Goal: Information Seeking & Learning: Find specific fact

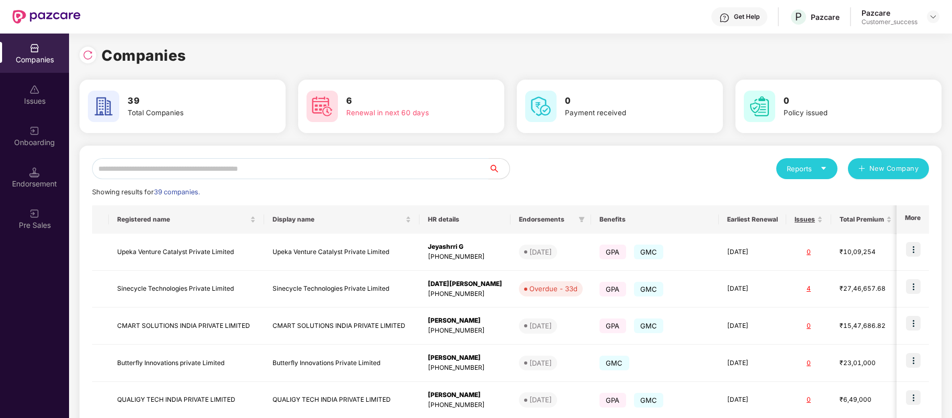
click at [360, 170] on input "text" at bounding box center [290, 168] width 397 height 21
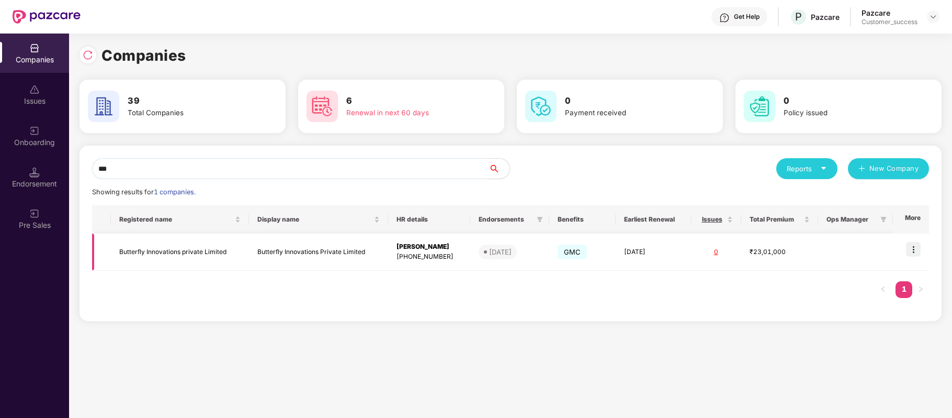
type input "***"
click at [915, 251] on img at bounding box center [913, 249] width 15 height 15
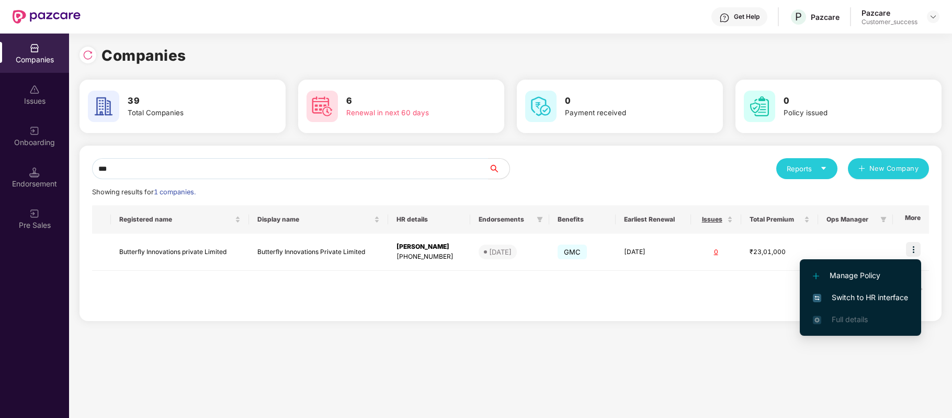
click at [884, 300] on span "Switch to HR interface" at bounding box center [860, 297] width 95 height 12
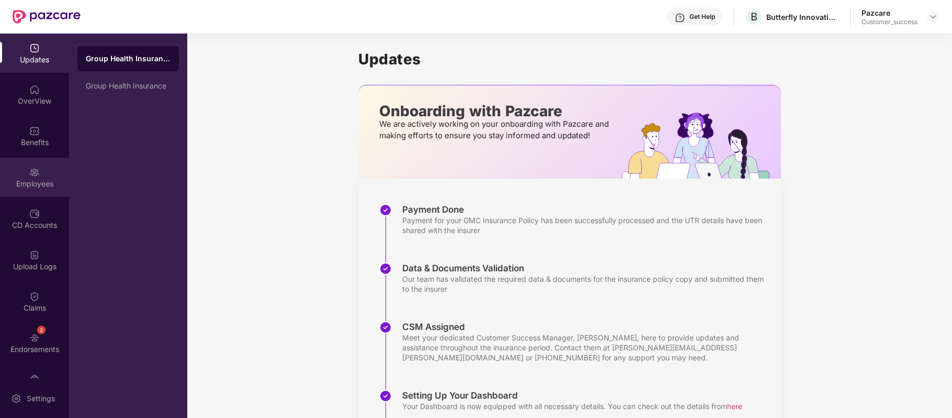
click at [33, 176] on img at bounding box center [34, 172] width 10 height 10
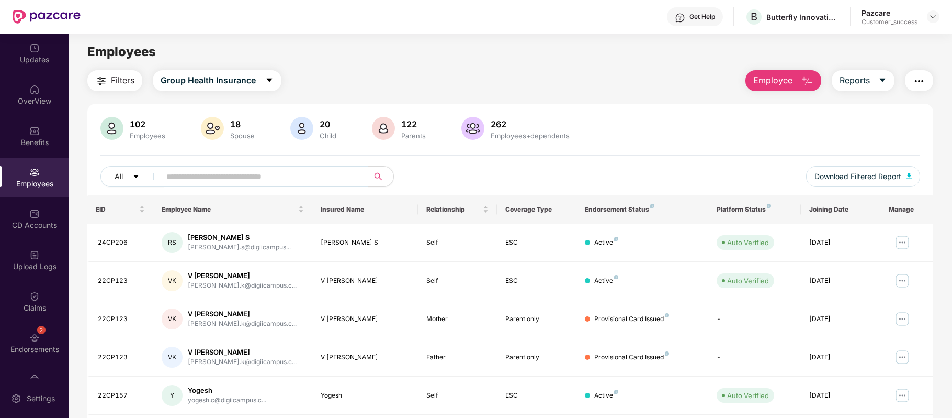
click at [247, 172] on input "text" at bounding box center [260, 176] width 188 height 16
paste input "*******"
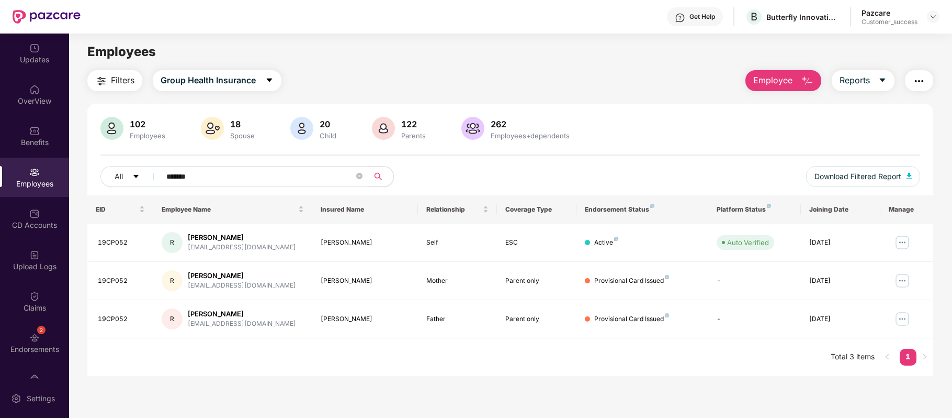
type input "*******"
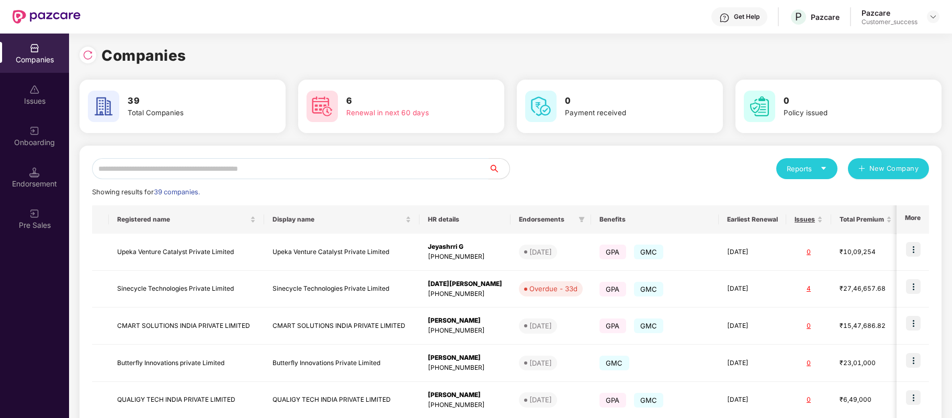
click at [275, 166] on input "text" at bounding box center [290, 168] width 397 height 21
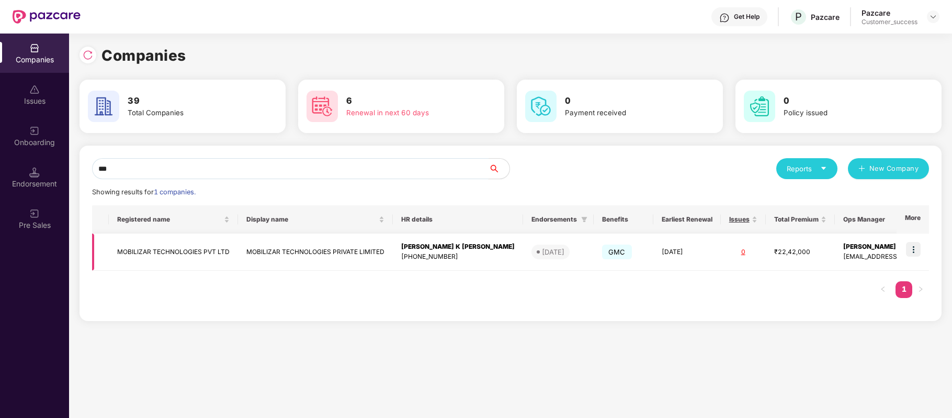
type input "***"
click at [915, 248] on img at bounding box center [913, 249] width 15 height 15
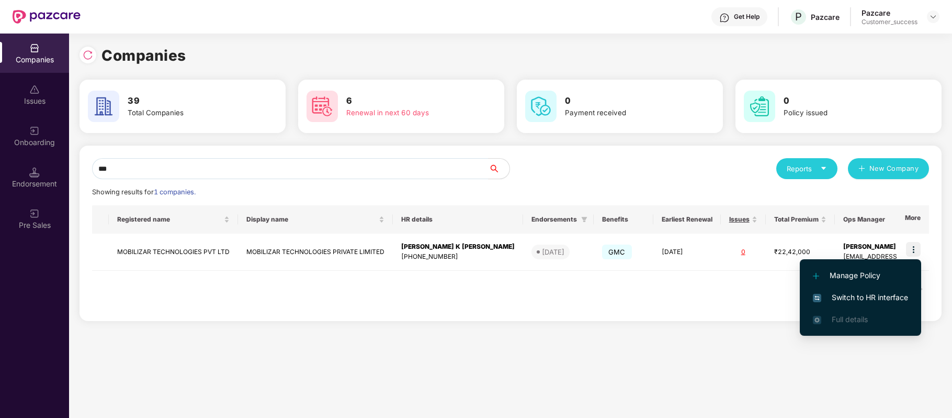
click at [894, 294] on span "Switch to HR interface" at bounding box center [860, 297] width 95 height 12
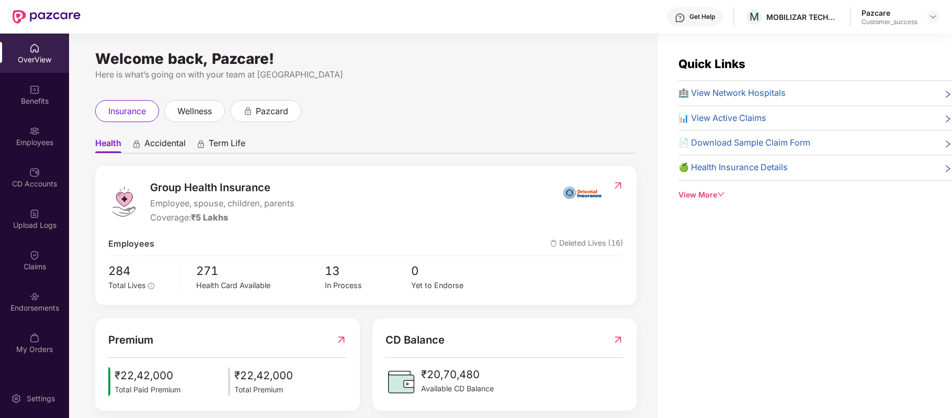
click at [24, 139] on div "Employees" at bounding box center [34, 142] width 69 height 10
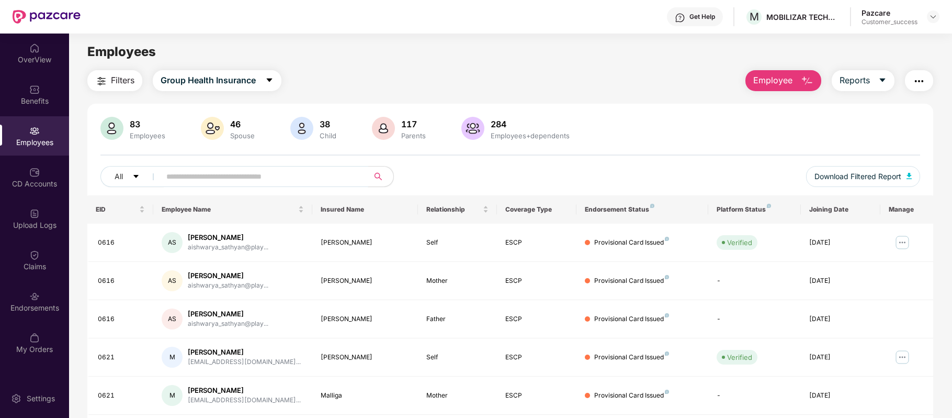
click at [182, 177] on input "text" at bounding box center [260, 176] width 188 height 16
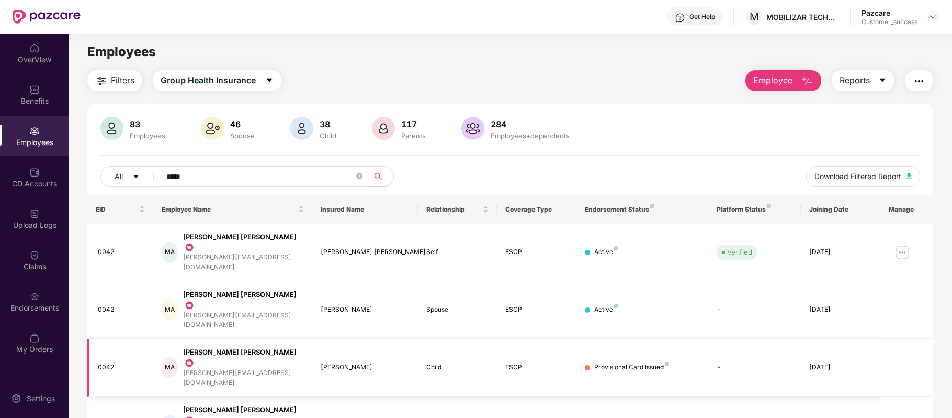
type input "*****"
drag, startPoint x: 388, startPoint y: 319, endPoint x: 316, endPoint y: 317, distance: 72.2
click at [316, 339] on td "[PERSON_NAME]" at bounding box center [365, 368] width 106 height 58
copy div "[PERSON_NAME]"
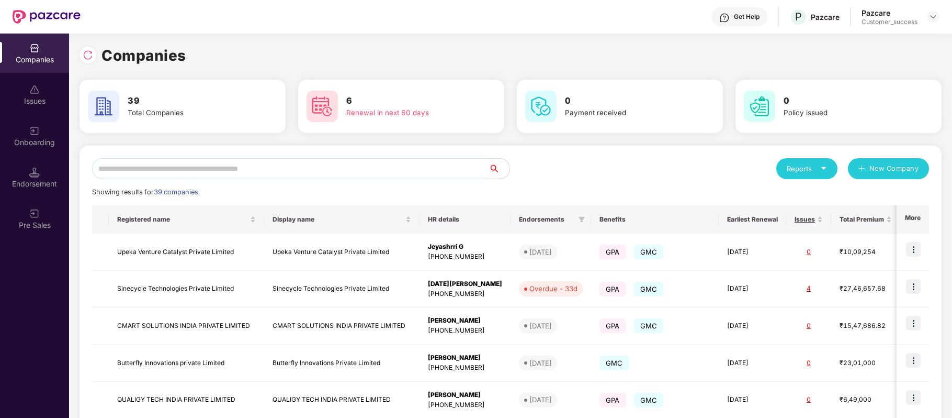
click at [277, 168] on input "text" at bounding box center [290, 168] width 397 height 21
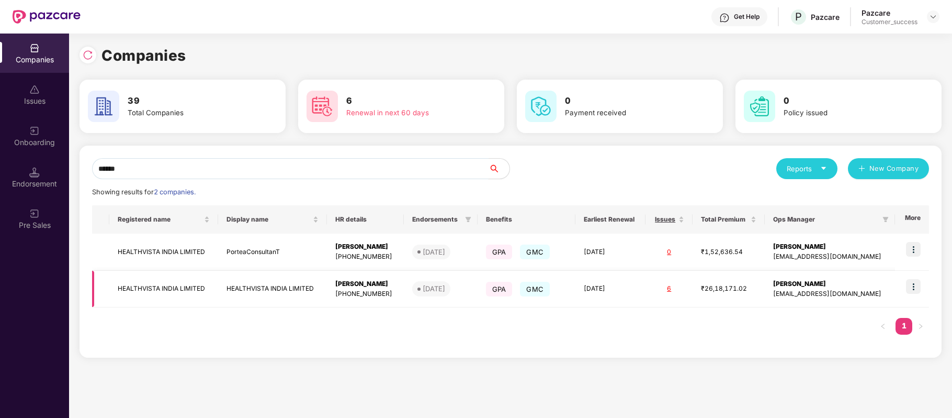
type input "******"
click at [917, 280] on img at bounding box center [913, 286] width 15 height 15
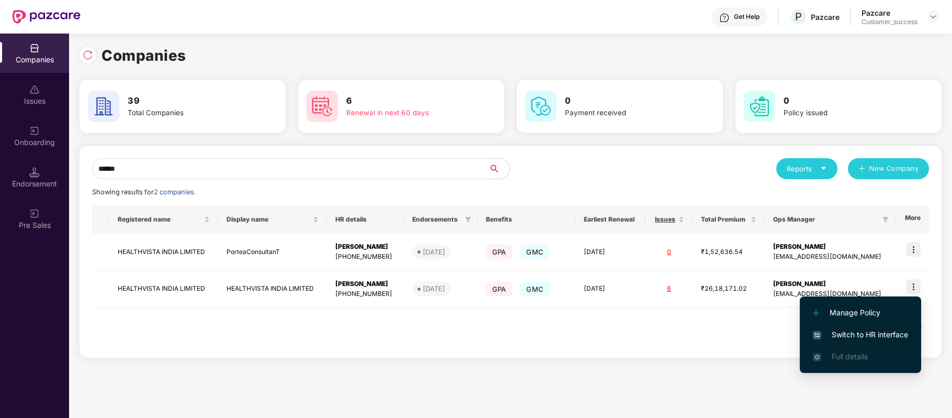
click at [877, 325] on li "Switch to HR interface" at bounding box center [860, 334] width 121 height 22
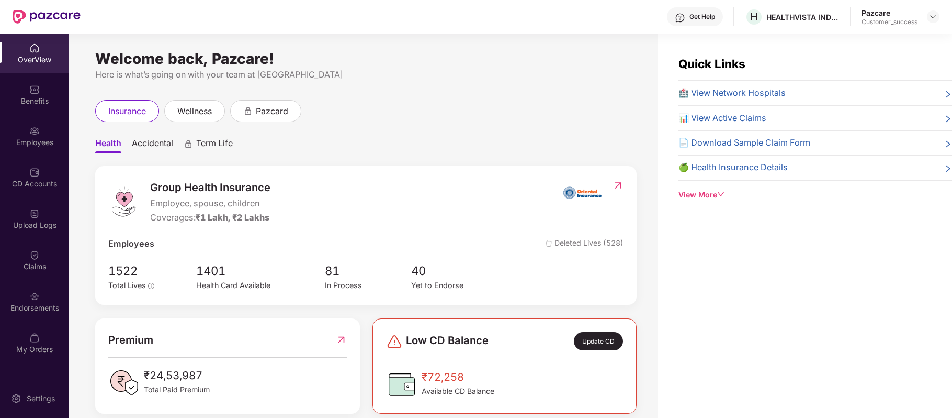
click at [31, 132] on img at bounding box center [34, 131] width 10 height 10
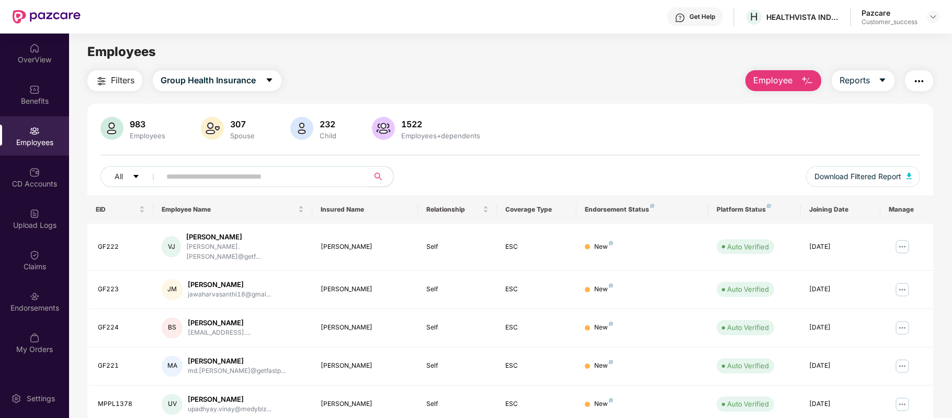
click at [269, 176] on input "text" at bounding box center [260, 176] width 188 height 16
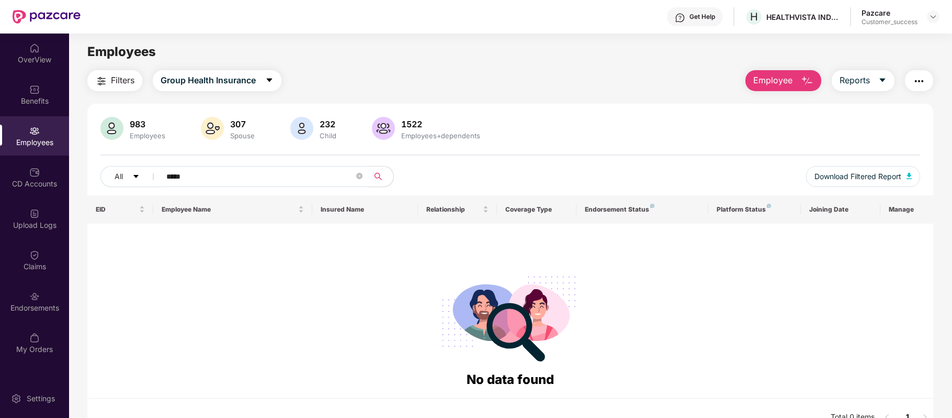
type input "*****"
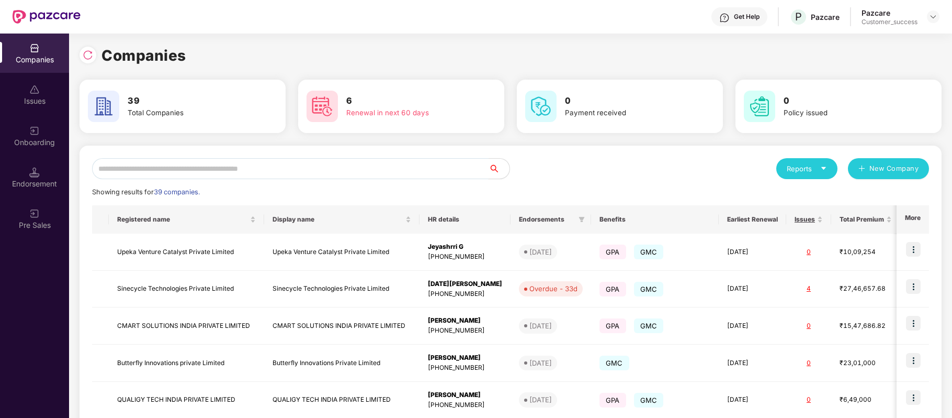
click at [245, 168] on input "text" at bounding box center [290, 168] width 397 height 21
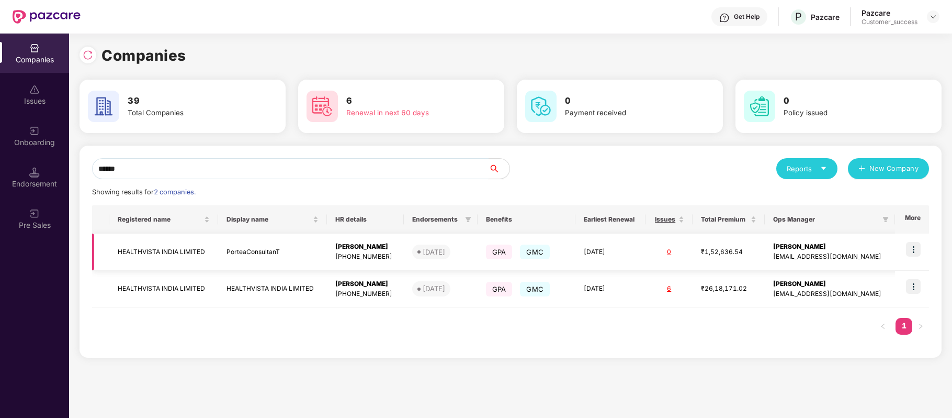
type input "******"
click at [913, 251] on img at bounding box center [913, 249] width 15 height 15
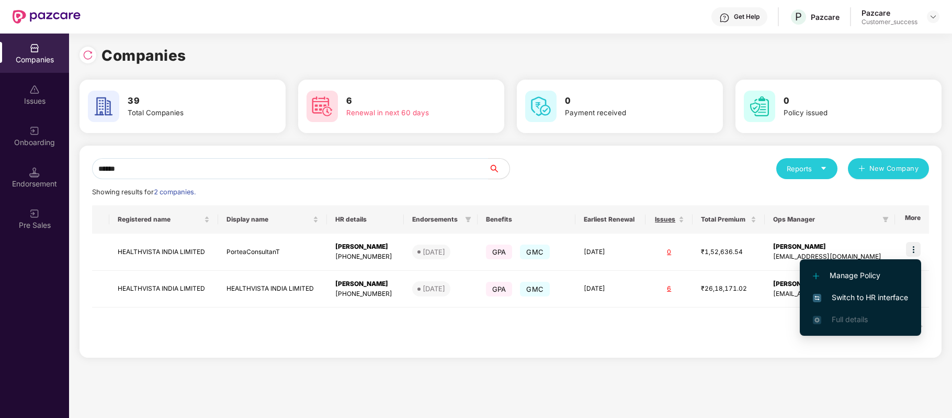
click at [888, 296] on span "Switch to HR interface" at bounding box center [860, 297] width 95 height 12
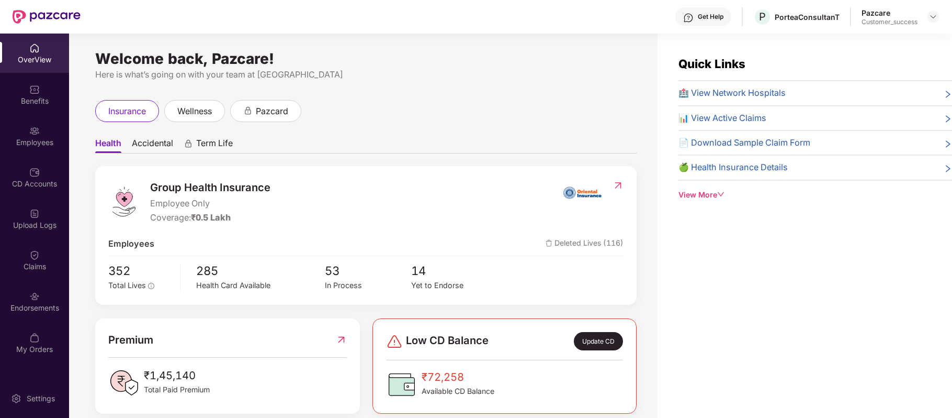
click at [36, 133] on img at bounding box center [34, 131] width 10 height 10
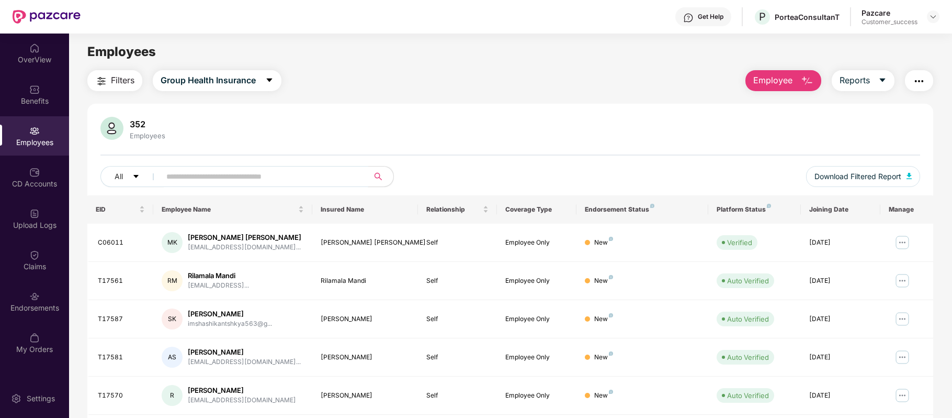
click at [204, 177] on input "text" at bounding box center [260, 176] width 188 height 16
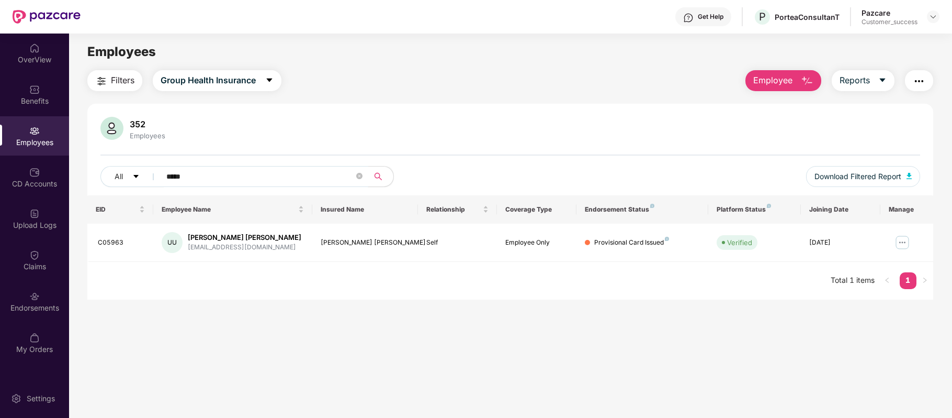
type input "*****"
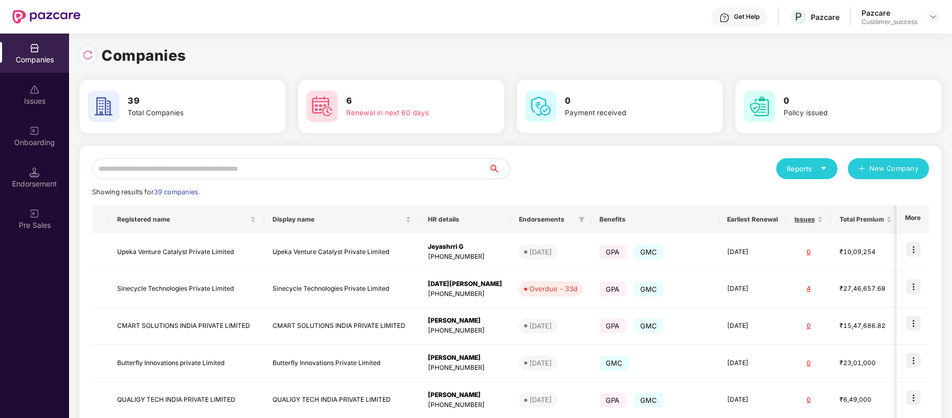
click at [289, 167] on input "text" at bounding box center [290, 168] width 397 height 21
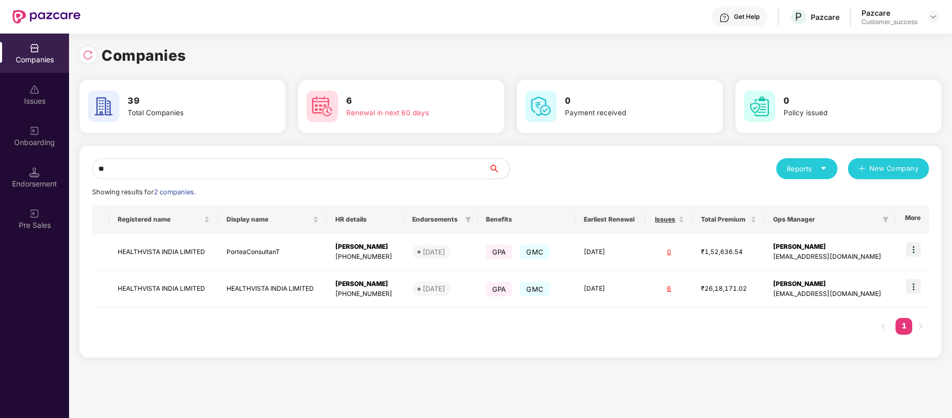
type input "*"
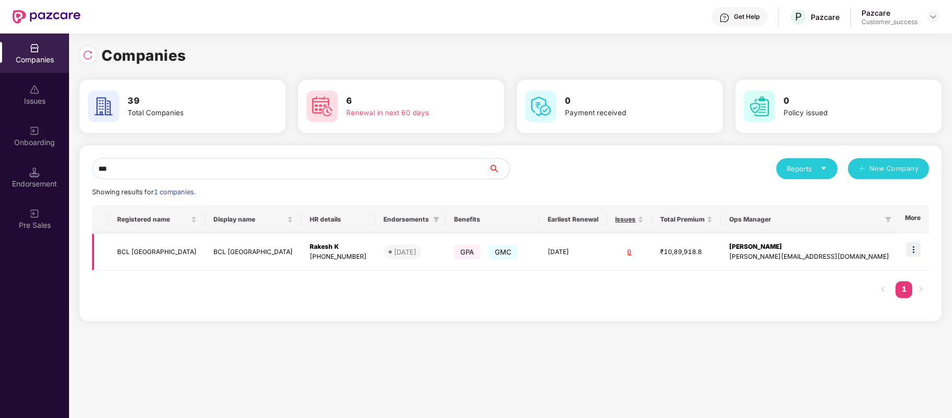
scroll to position [0, 1]
type input "***"
click at [912, 252] on img at bounding box center [913, 249] width 15 height 15
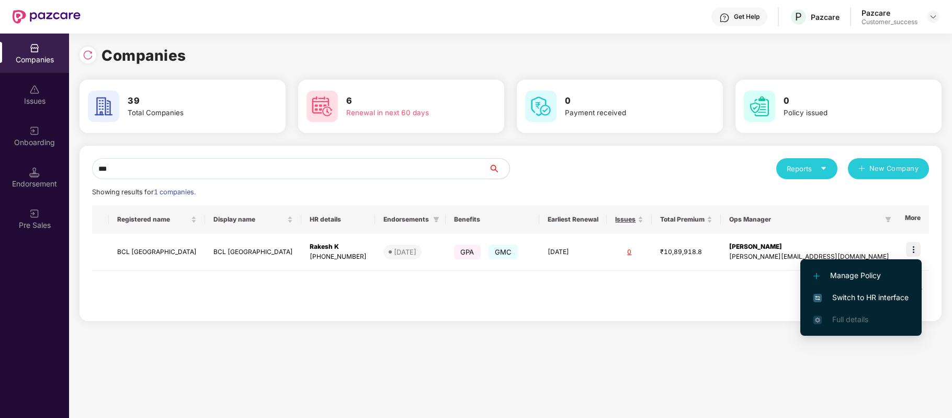
click at [882, 296] on span "Switch to HR interface" at bounding box center [861, 297] width 95 height 12
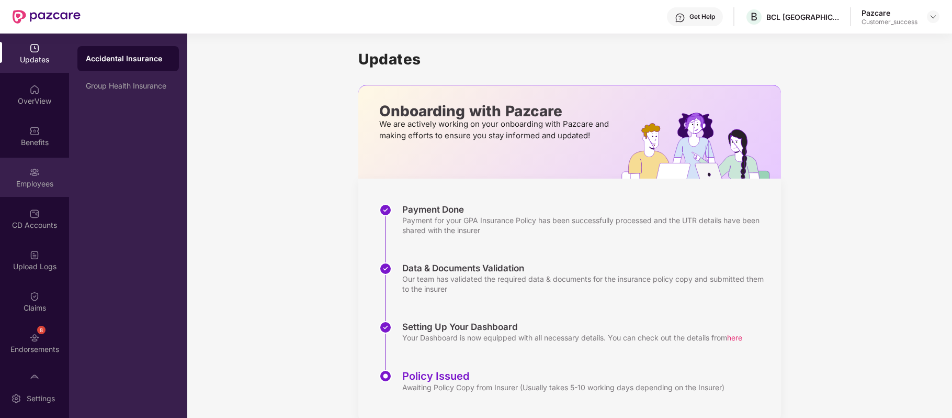
click at [38, 176] on div "Employees" at bounding box center [34, 176] width 69 height 39
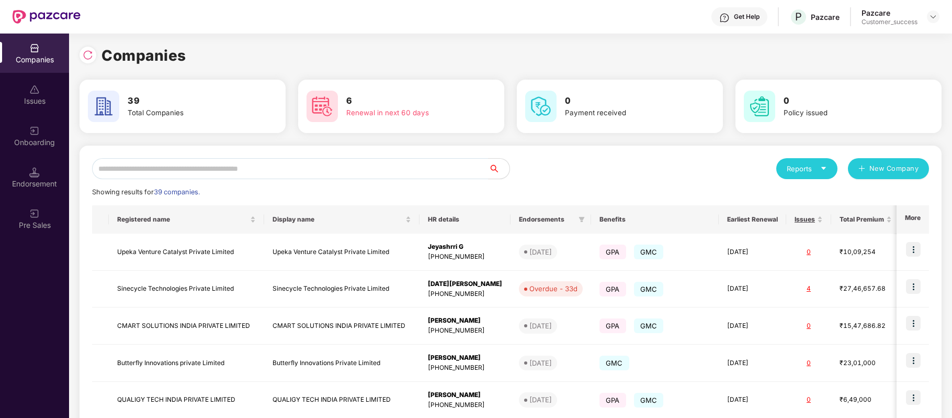
scroll to position [0, 1]
click at [252, 164] on input "text" at bounding box center [290, 168] width 397 height 21
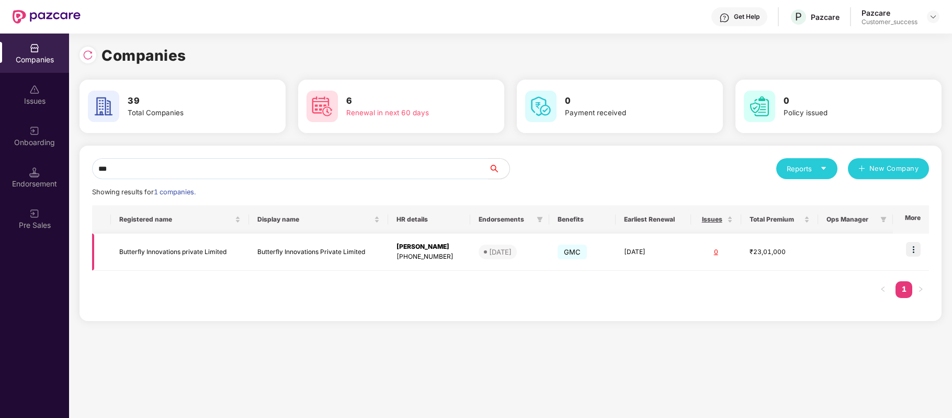
click at [913, 247] on img at bounding box center [913, 249] width 15 height 15
click at [134, 166] on input "***" at bounding box center [290, 168] width 397 height 21
type input "*"
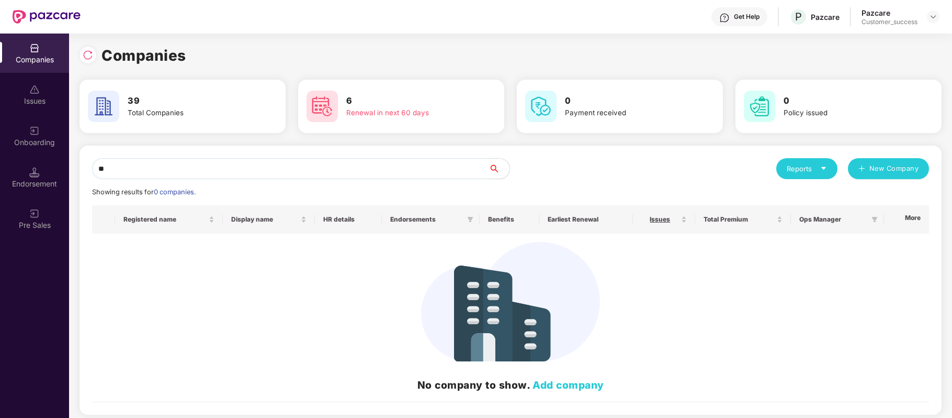
type input "*"
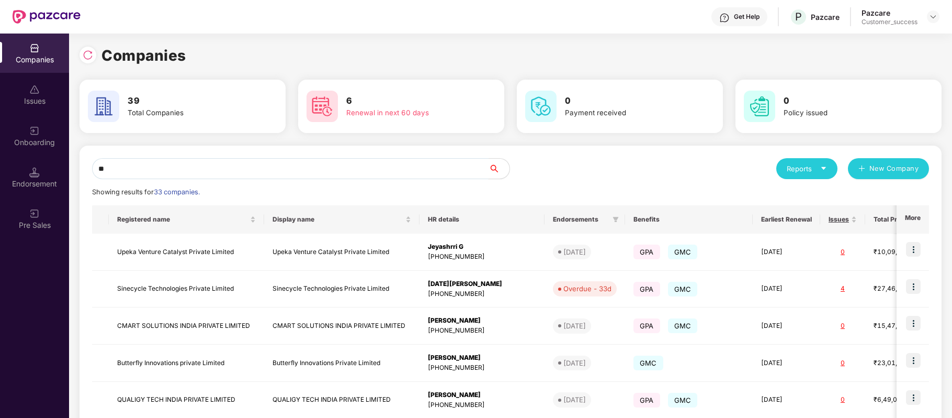
type input "*"
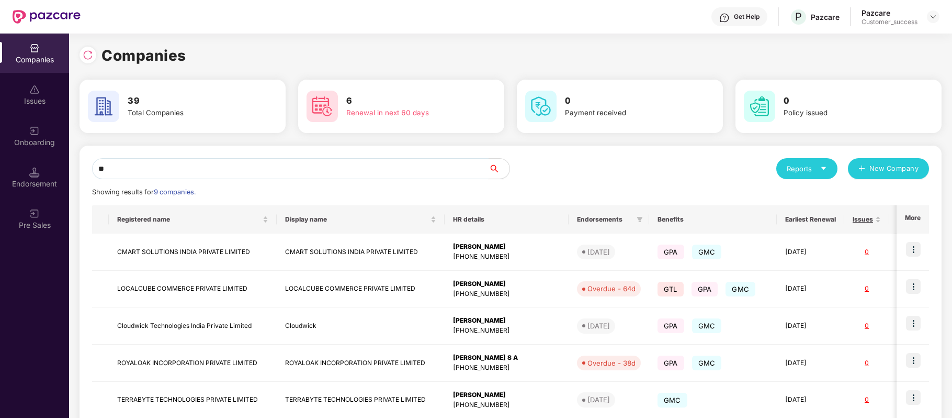
type input "*"
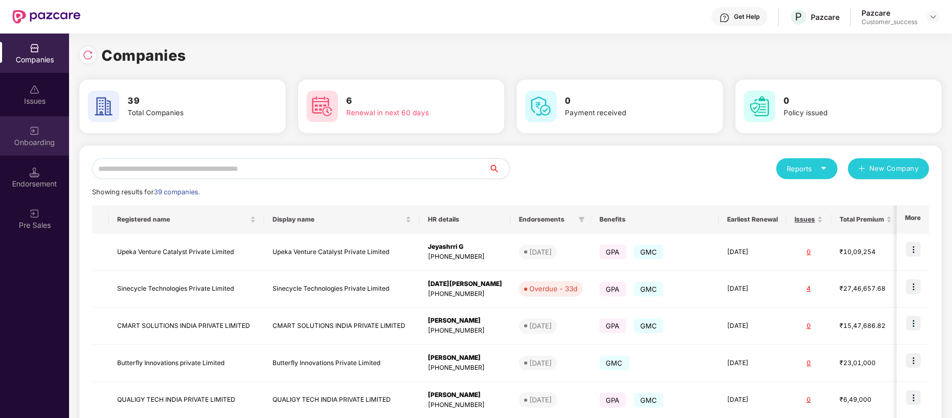
click at [36, 134] on img at bounding box center [34, 131] width 10 height 10
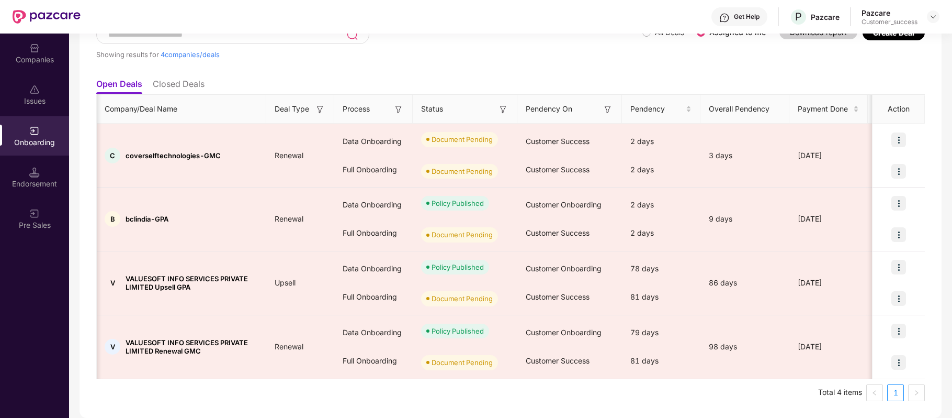
click at [38, 51] on img at bounding box center [34, 48] width 10 height 10
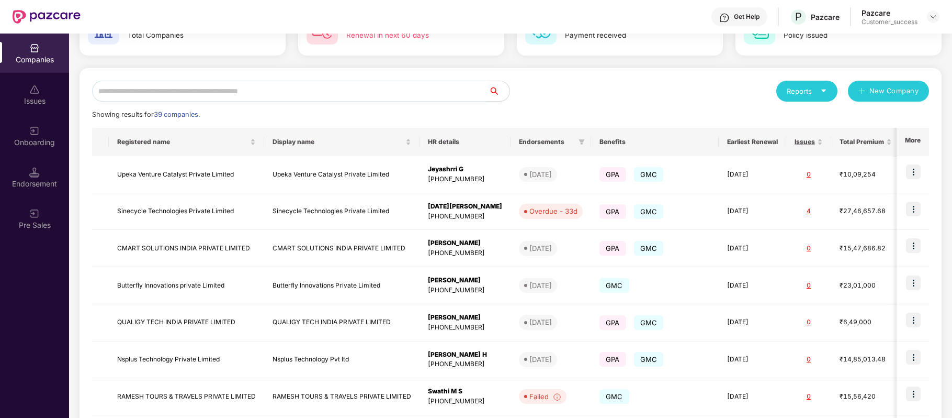
scroll to position [0, 0]
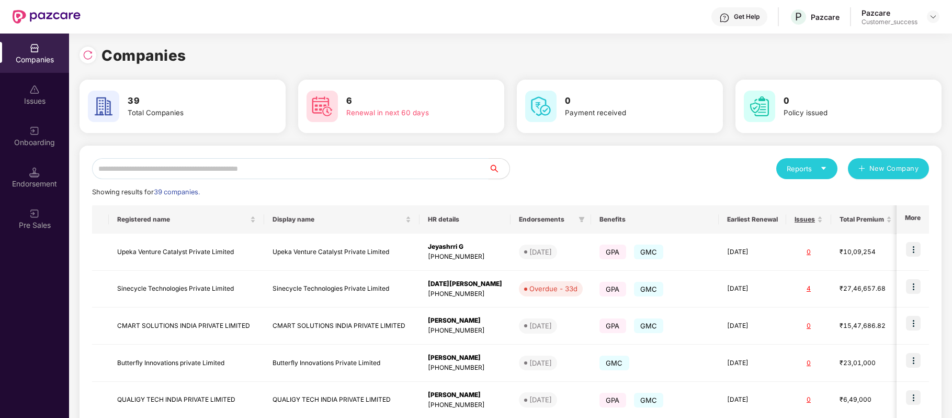
click at [266, 163] on input "text" at bounding box center [290, 168] width 397 height 21
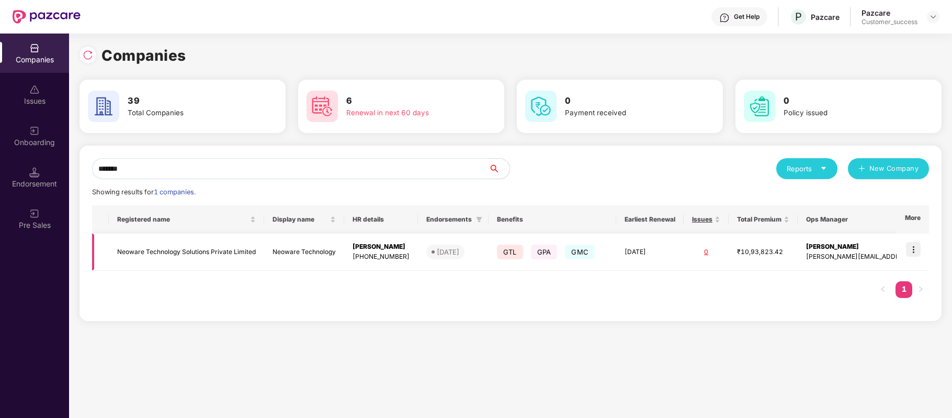
type input "*******"
click at [912, 248] on img at bounding box center [913, 249] width 15 height 15
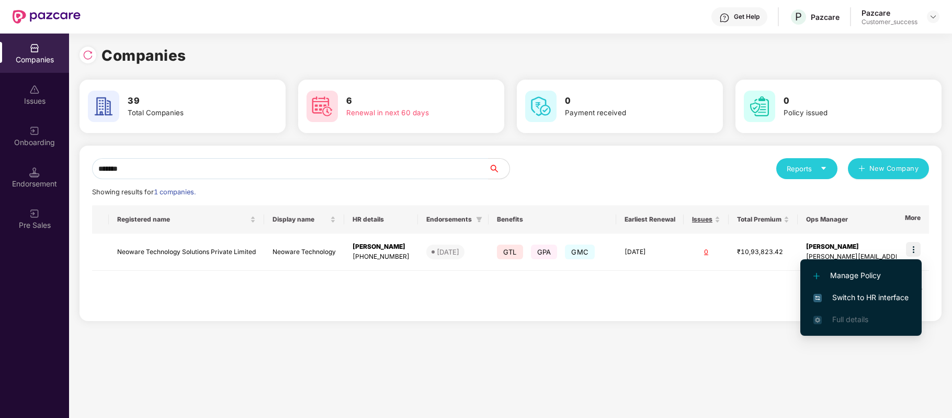
click at [890, 297] on span "Switch to HR interface" at bounding box center [861, 297] width 95 height 12
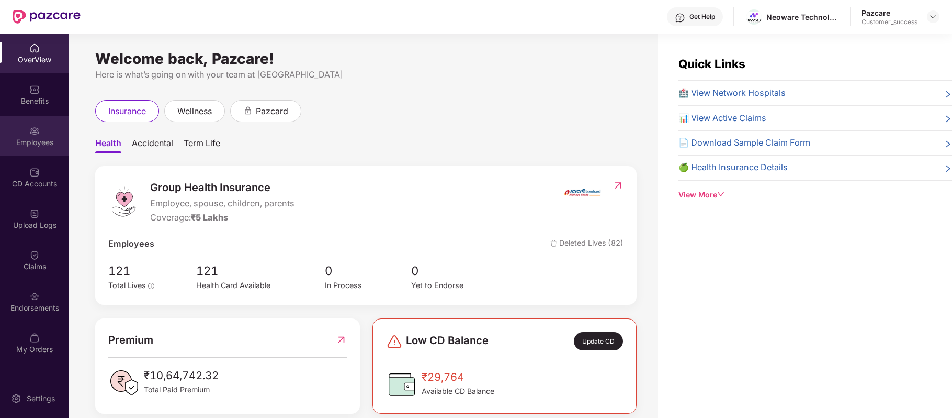
click at [37, 137] on div "Employees" at bounding box center [34, 142] width 69 height 10
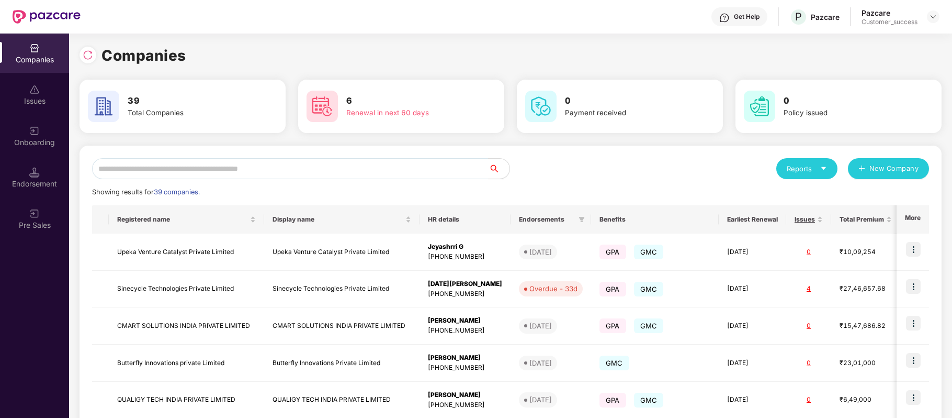
scroll to position [0, 1]
click at [233, 176] on input "text" at bounding box center [290, 168] width 397 height 21
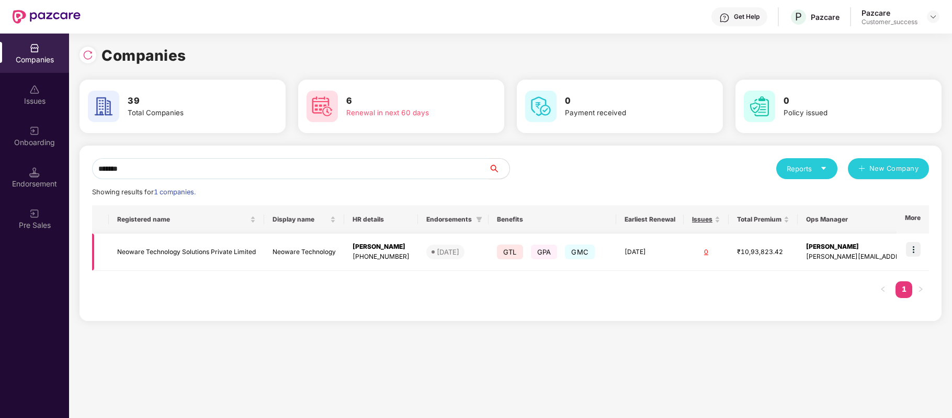
type input "*******"
click at [208, 252] on td "Neoware Technology Solutions Private Limited" at bounding box center [186, 251] width 155 height 37
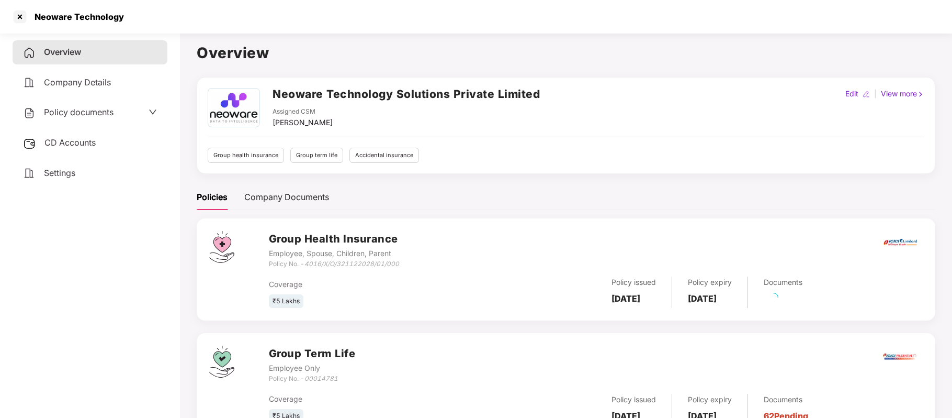
click at [105, 107] on span "Policy documents" at bounding box center [79, 112] width 70 height 10
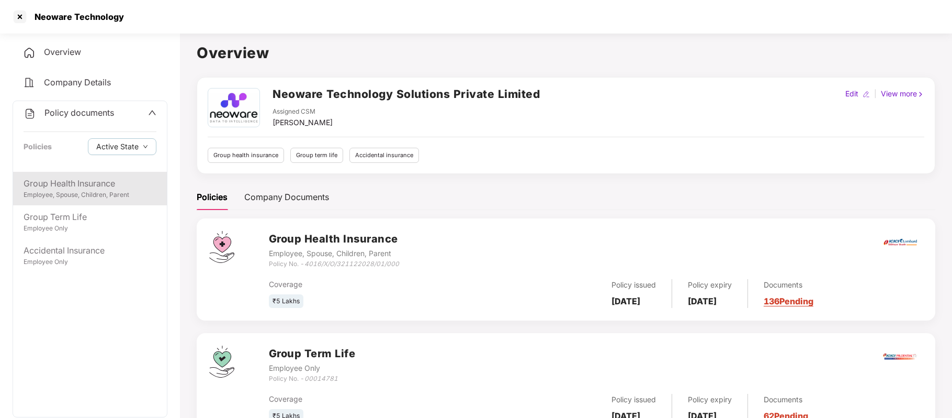
click at [86, 183] on div "Group Health Insurance" at bounding box center [90, 183] width 133 height 13
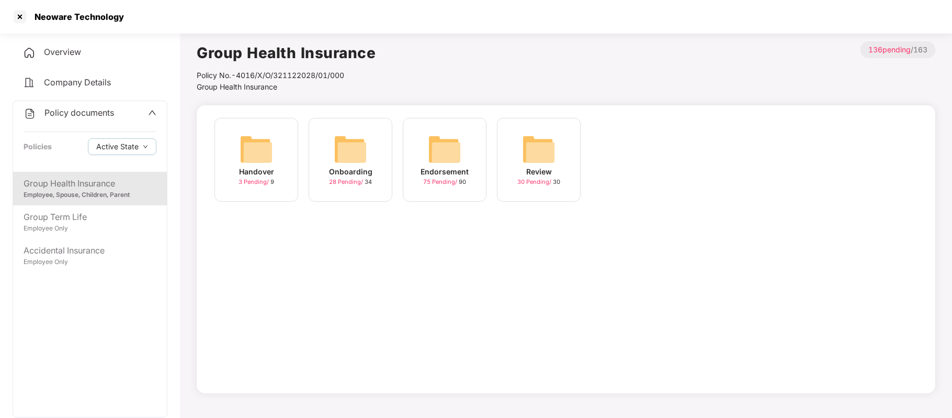
click at [448, 166] on div "Endorsement" at bounding box center [445, 172] width 48 height 12
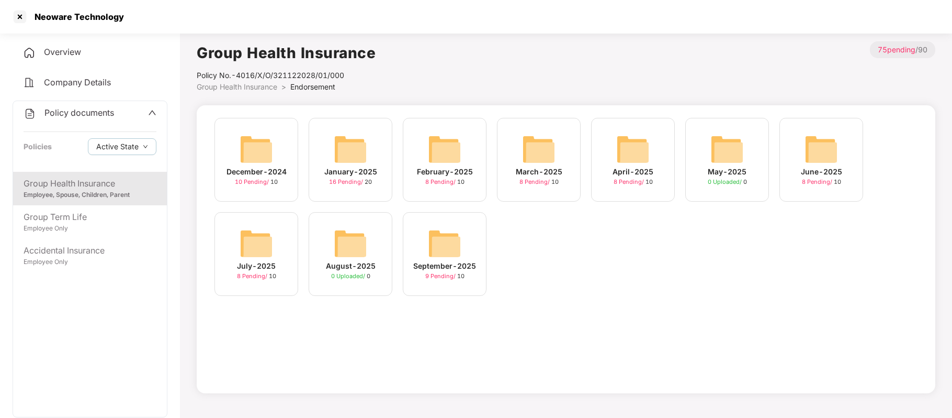
click at [434, 258] on img at bounding box center [444, 243] width 33 height 33
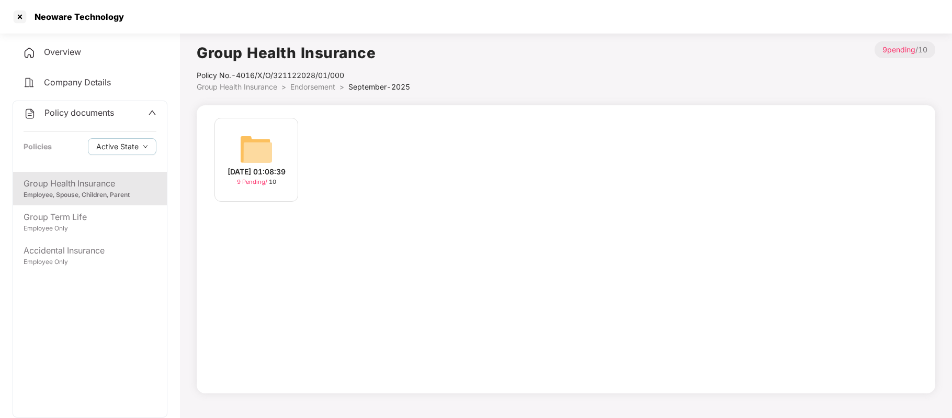
click at [250, 166] on div "[DATE] 01:08:39" at bounding box center [257, 172] width 58 height 12
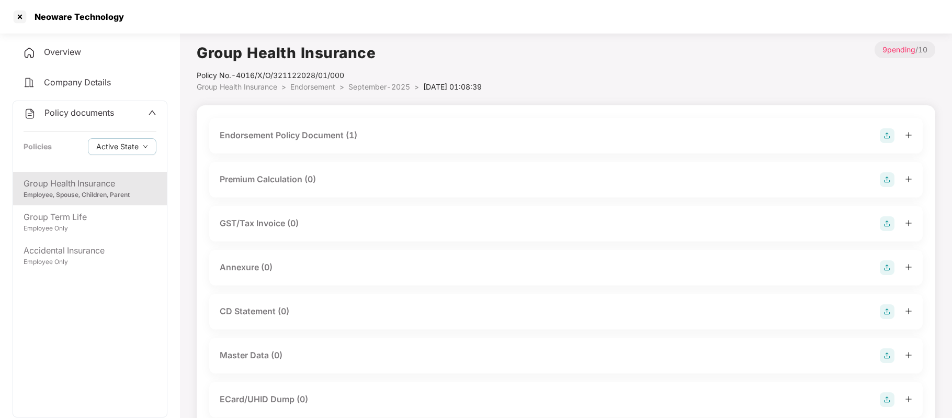
click at [304, 137] on div "Endorsement Policy Document (1)" at bounding box center [289, 135] width 138 height 13
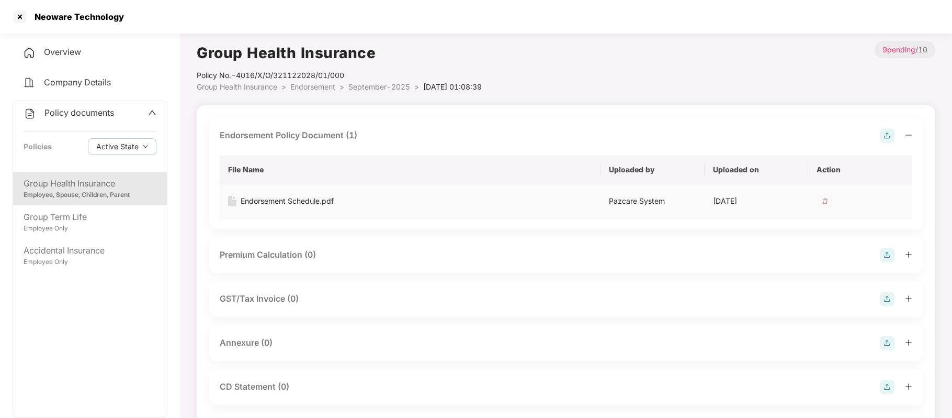
click at [304, 199] on div "Endorsement Schedule.pdf" at bounding box center [287, 201] width 93 height 12
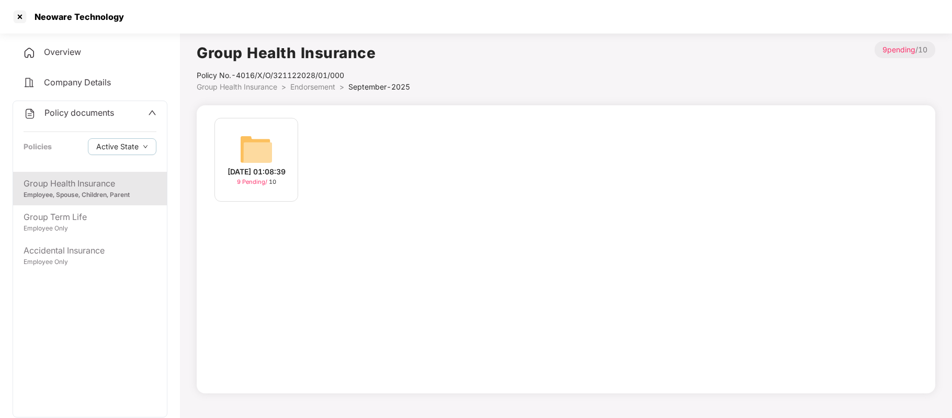
click at [256, 172] on div "[DATE] 01:08:39" at bounding box center [257, 172] width 58 height 12
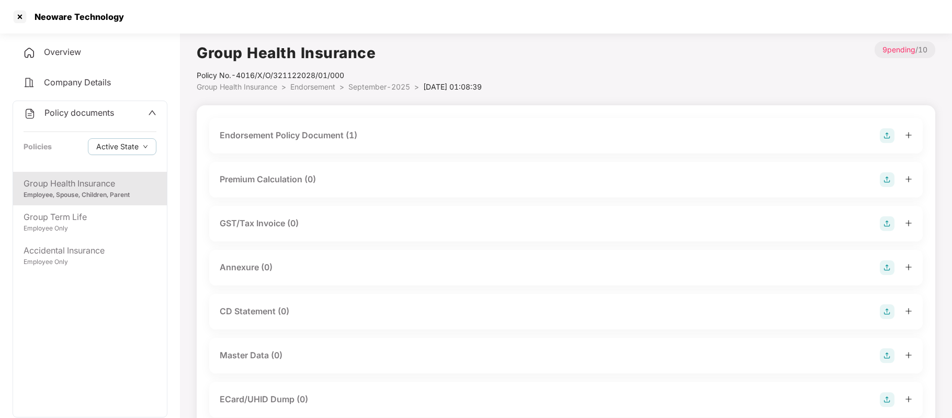
click at [343, 137] on div "Endorsement Policy Document (1)" at bounding box center [289, 135] width 138 height 13
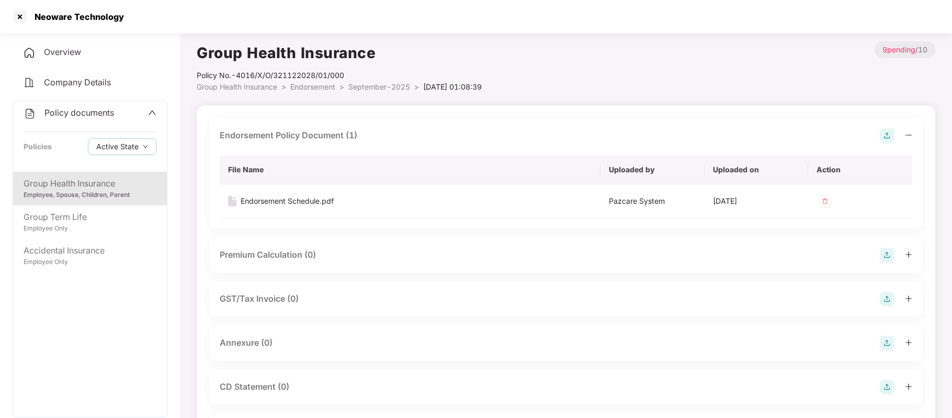
click at [134, 190] on div "Employee, Spouse, Children, Parent" at bounding box center [90, 195] width 133 height 10
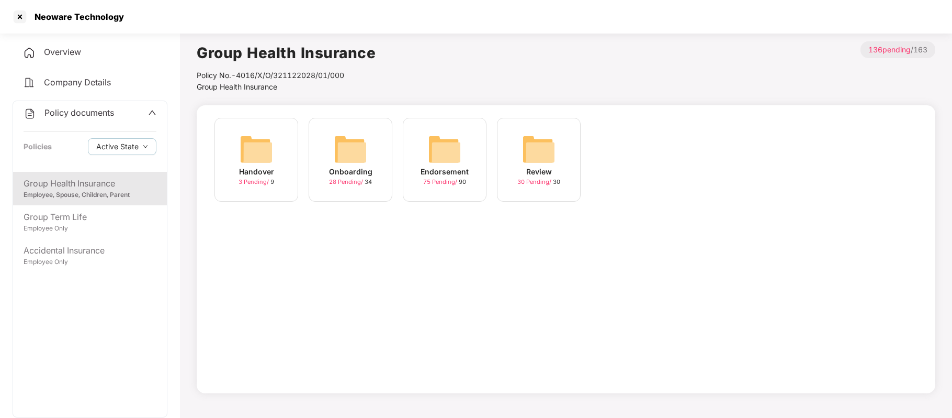
click at [457, 172] on div "Endorsement" at bounding box center [445, 172] width 48 height 12
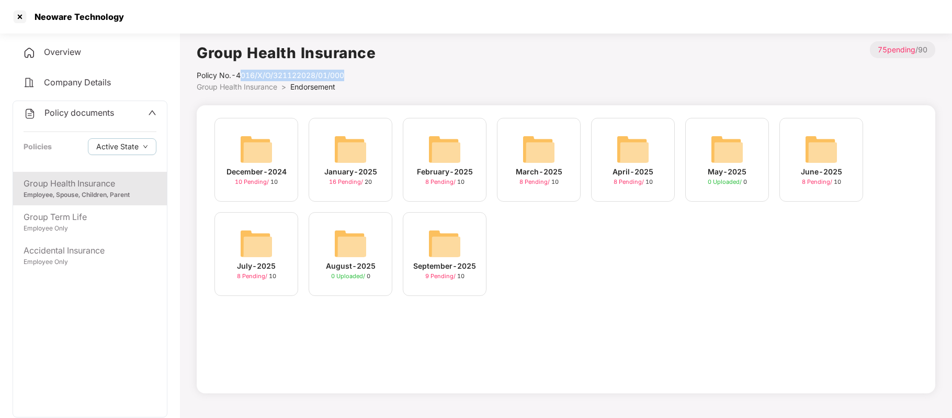
drag, startPoint x: 355, startPoint y: 69, endPoint x: 241, endPoint y: 75, distance: 114.2
click at [241, 75] on div "Policy No.- 4016/X/O/321122028/01/000" at bounding box center [286, 76] width 179 height 12
copy div "4016/X/O/321122028/01/000"
click at [19, 17] on div at bounding box center [20, 16] width 17 height 17
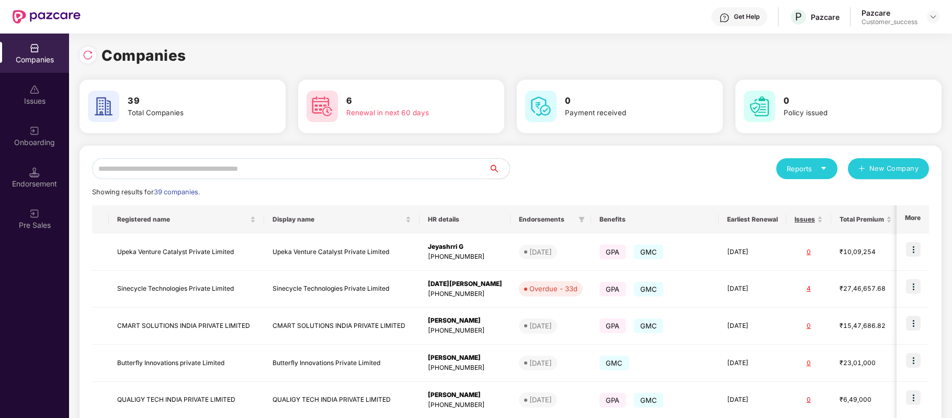
click at [275, 173] on input "text" at bounding box center [290, 168] width 397 height 21
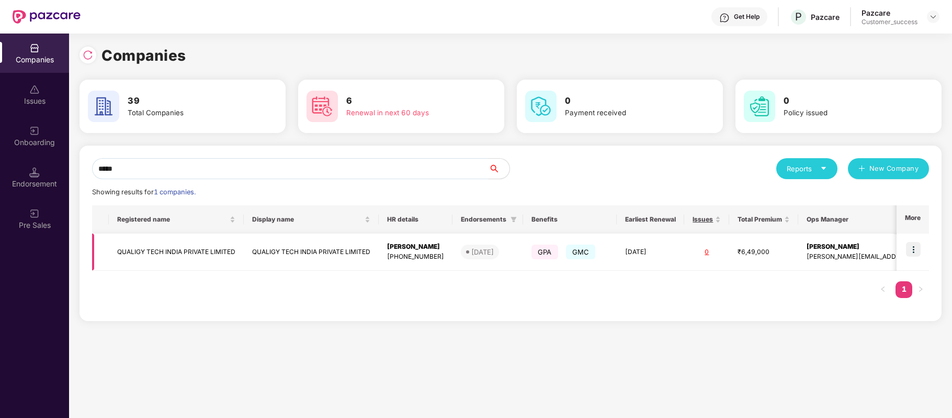
type input "*****"
click at [207, 245] on td "QUALIGY TECH INDIA PRIVATE LIMITED" at bounding box center [176, 251] width 135 height 37
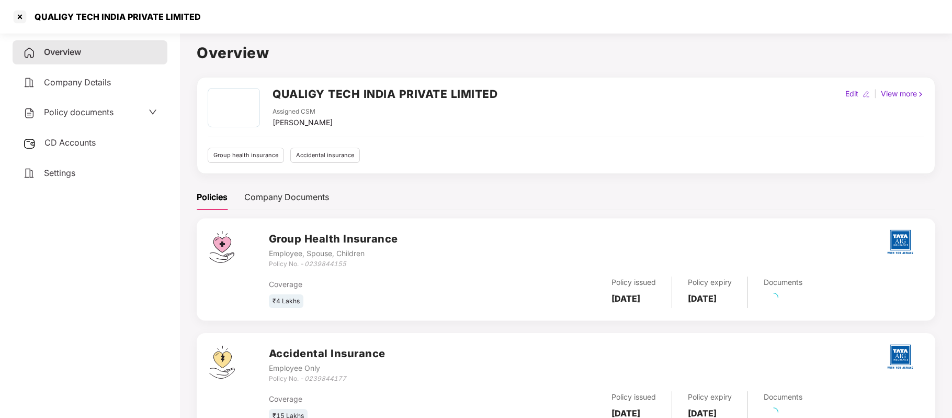
click at [115, 109] on div "Policy documents" at bounding box center [90, 113] width 134 height 14
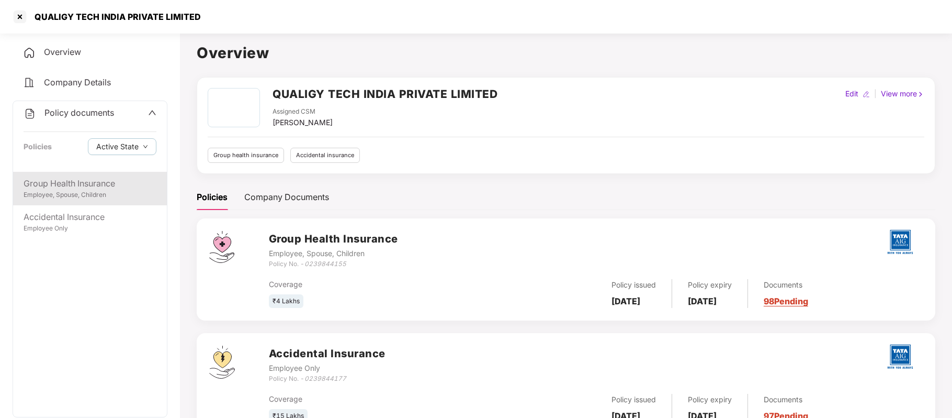
click at [103, 183] on div "Group Health Insurance" at bounding box center [90, 183] width 133 height 13
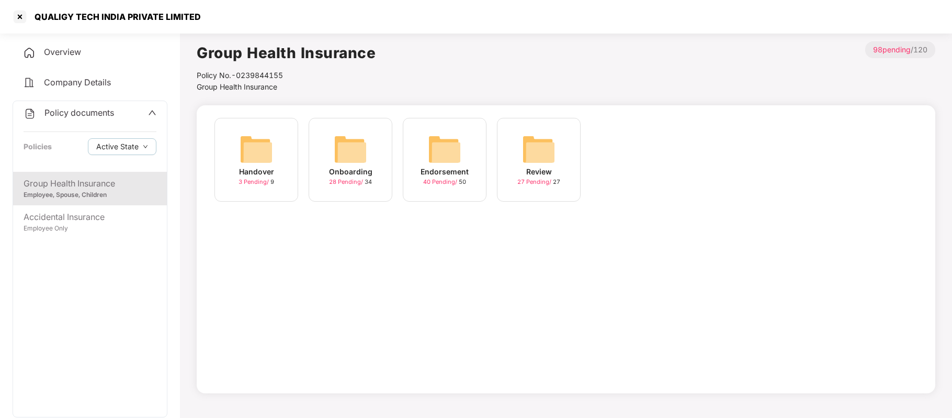
click at [431, 170] on div "Endorsement" at bounding box center [445, 172] width 48 height 12
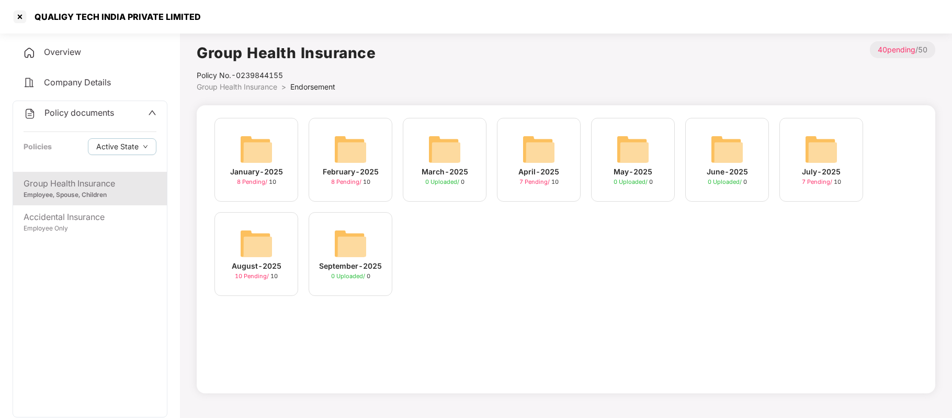
click at [530, 181] on span "7 Pending /" at bounding box center [536, 181] width 32 height 7
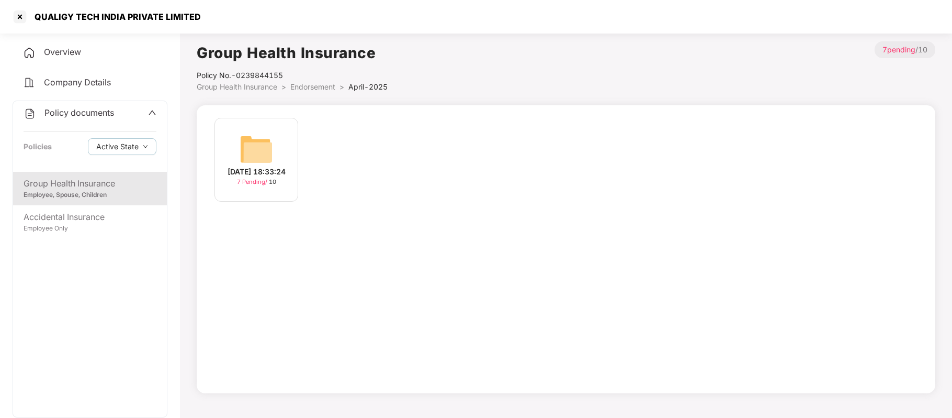
click at [241, 168] on div "[DATE] 18:33:24" at bounding box center [257, 172] width 58 height 12
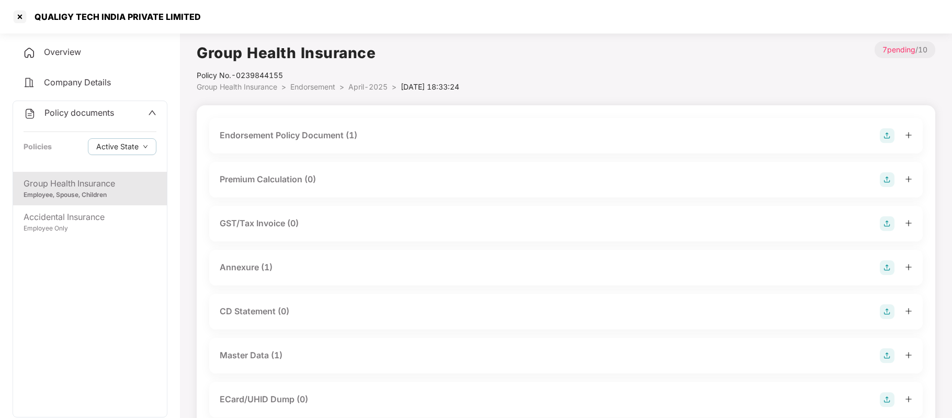
click at [345, 134] on div "Endorsement Policy Document (1)" at bounding box center [289, 135] width 138 height 13
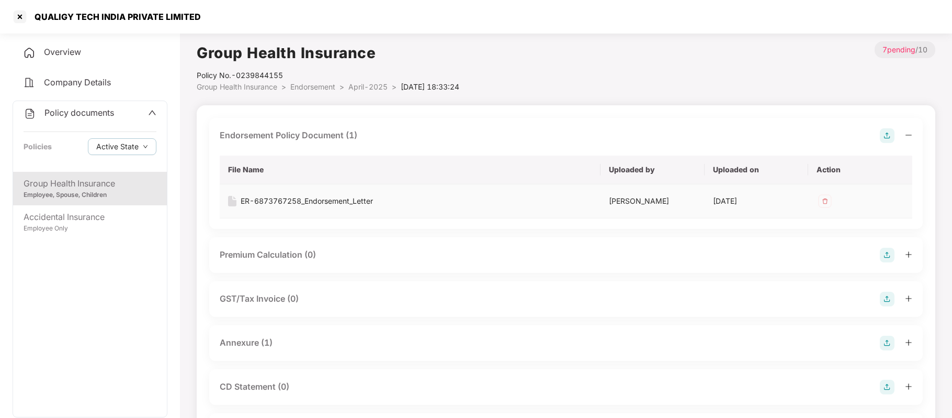
click at [325, 199] on div "ER-6873767258_Endorsement_Letter" at bounding box center [307, 201] width 132 height 12
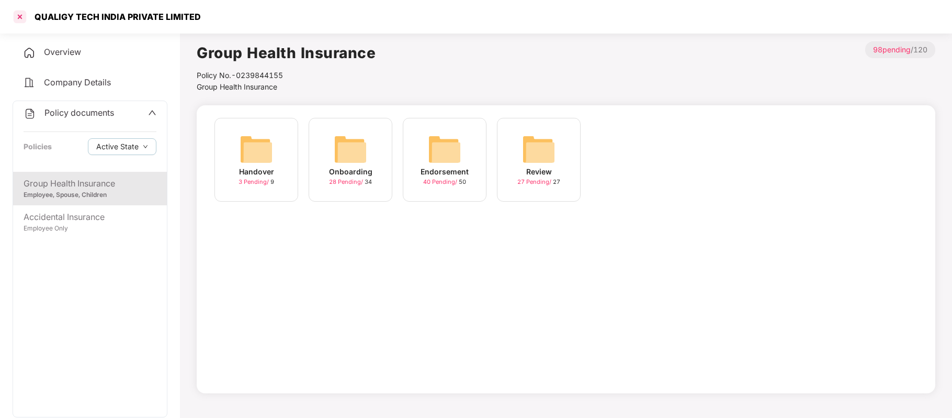
click at [21, 15] on div at bounding box center [20, 16] width 17 height 17
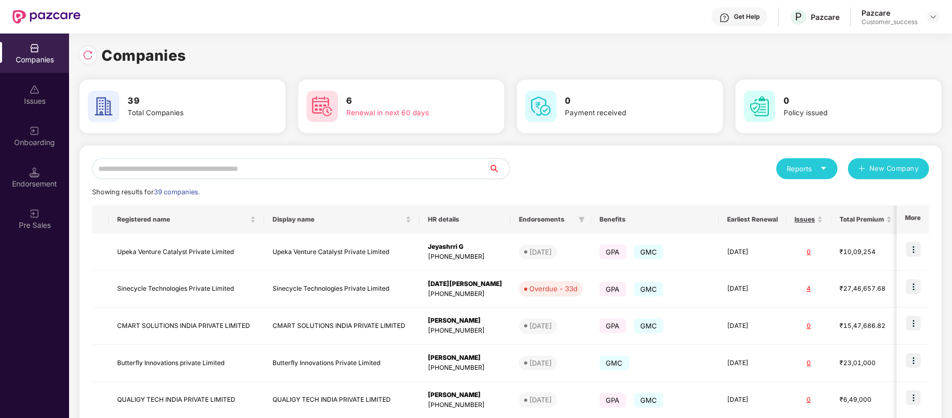
click at [212, 168] on input "text" at bounding box center [290, 168] width 397 height 21
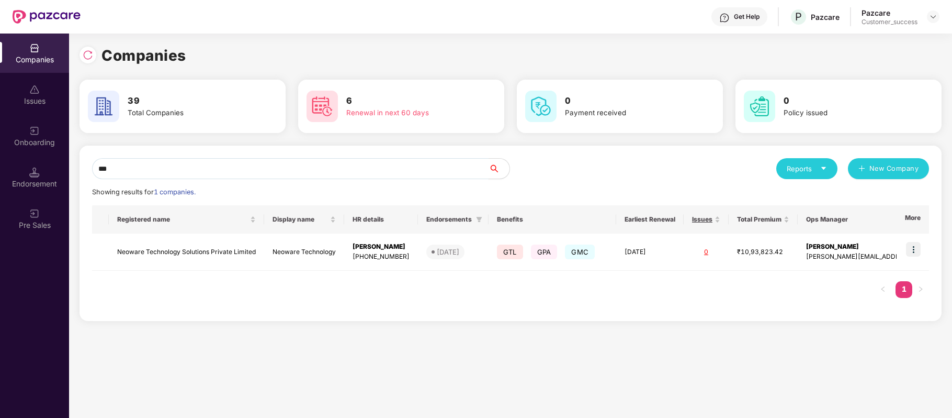
type input "***"
click at [191, 247] on td "Neoware Technology Solutions Private Limited" at bounding box center [186, 251] width 155 height 37
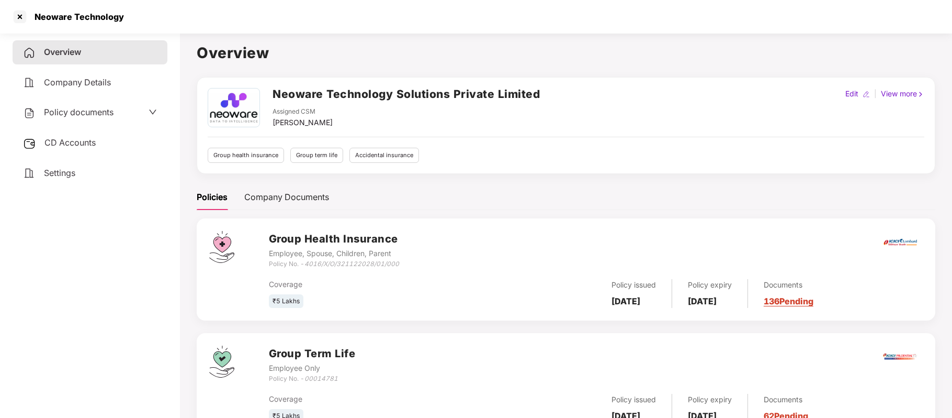
click at [96, 107] on span "Policy documents" at bounding box center [79, 112] width 70 height 10
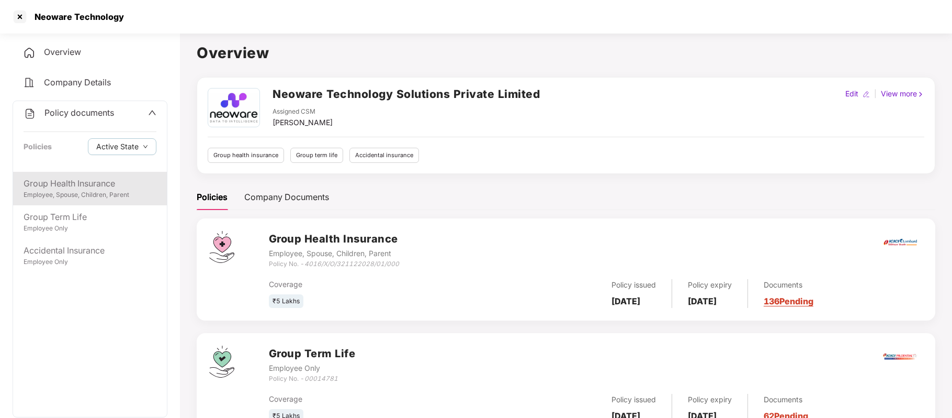
click at [86, 193] on div "Employee, Spouse, Children, Parent" at bounding box center [90, 195] width 133 height 10
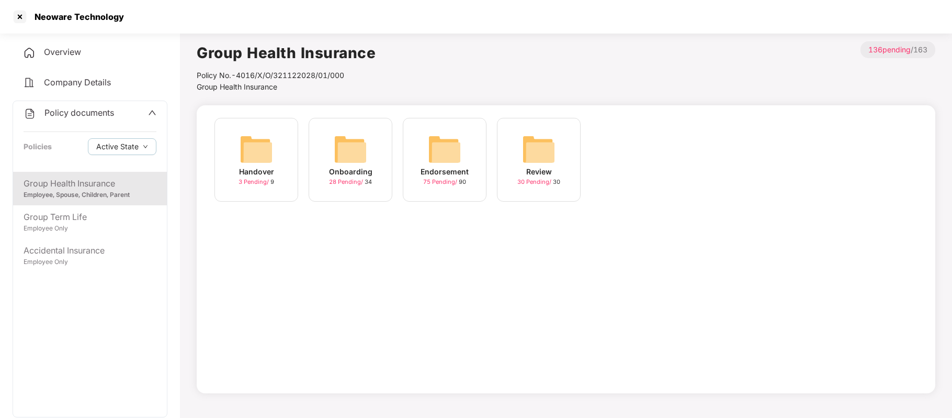
click at [443, 178] on span "75 Pending /" at bounding box center [441, 181] width 36 height 7
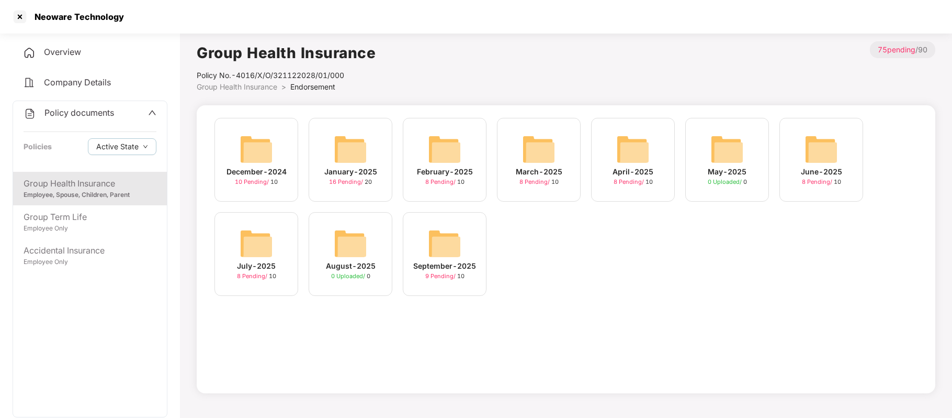
click at [260, 265] on div "July-2025" at bounding box center [256, 266] width 39 height 12
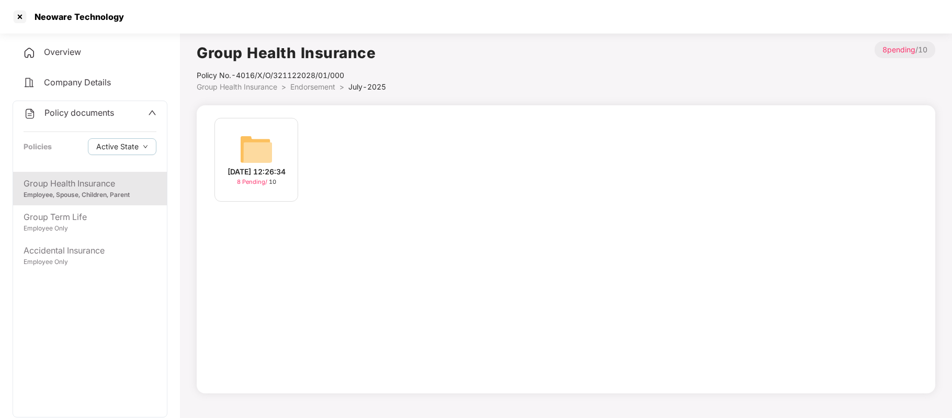
click at [237, 168] on div "[DATE] 12:26:34" at bounding box center [257, 172] width 58 height 12
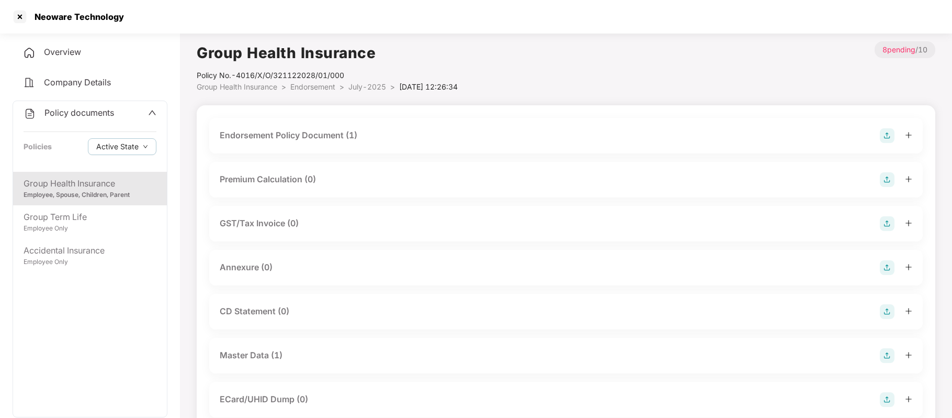
click at [281, 126] on div "Endorsement Policy Document (1)" at bounding box center [566, 136] width 714 height 36
click at [281, 133] on div "Endorsement Policy Document (1)" at bounding box center [289, 135] width 138 height 13
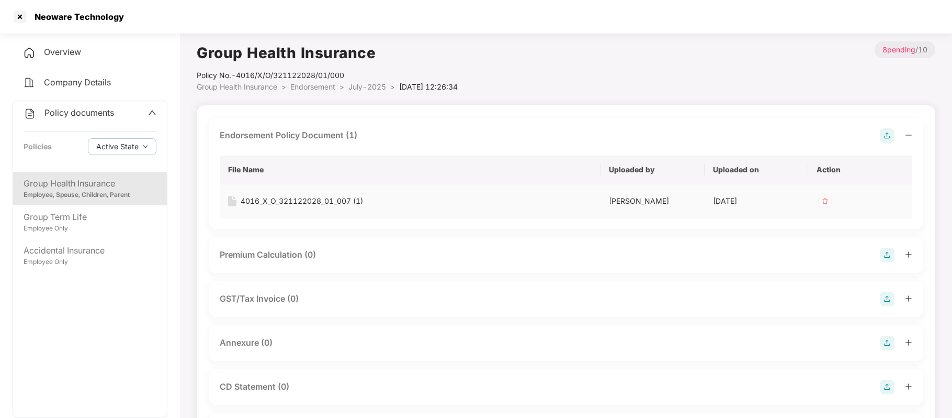
click at [291, 197] on div "4016_X_O_321122028_01_007 (1)" at bounding box center [302, 201] width 122 height 12
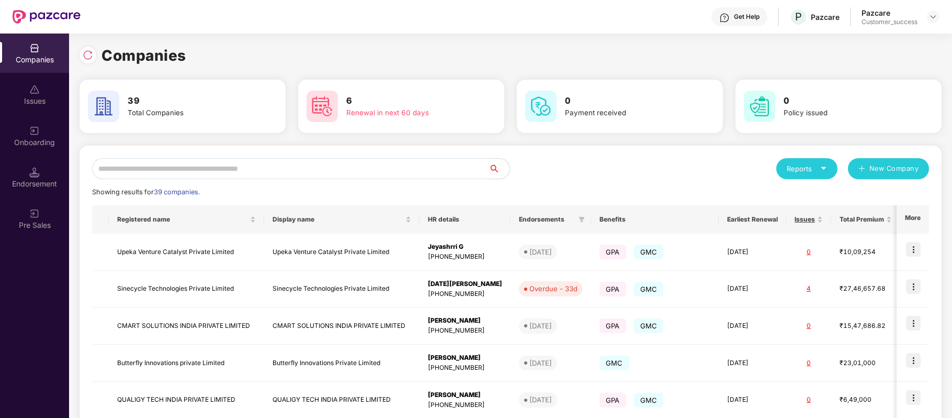
click at [213, 166] on input "text" at bounding box center [290, 168] width 397 height 21
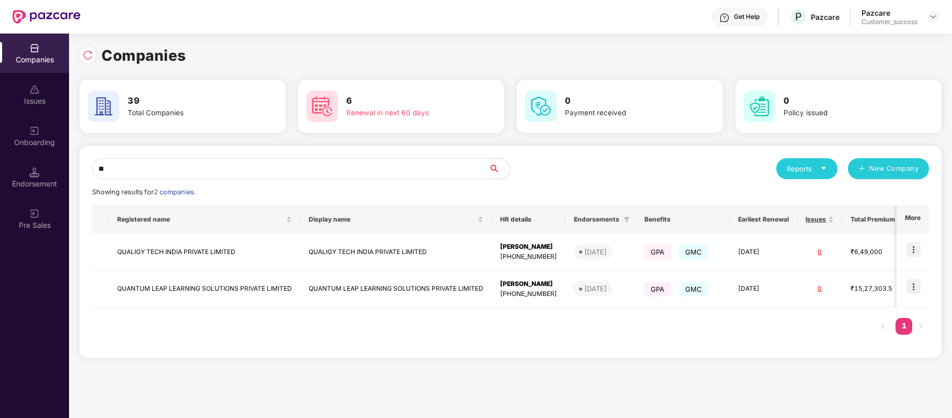
type input "*"
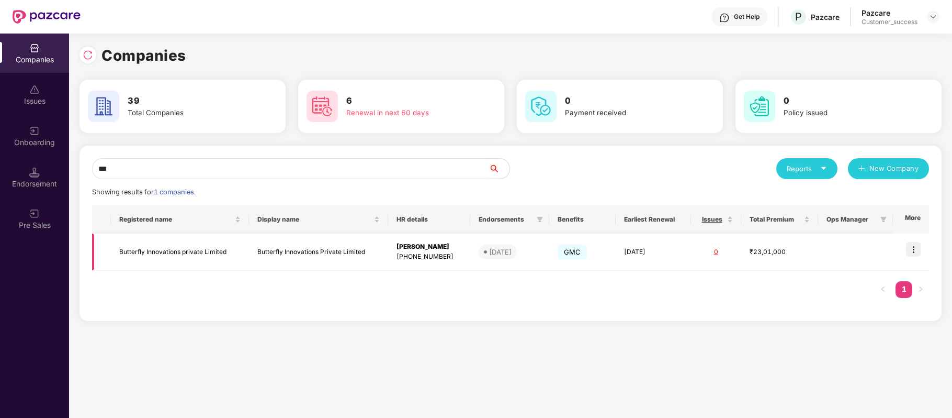
type input "***"
click at [916, 250] on img at bounding box center [913, 249] width 15 height 15
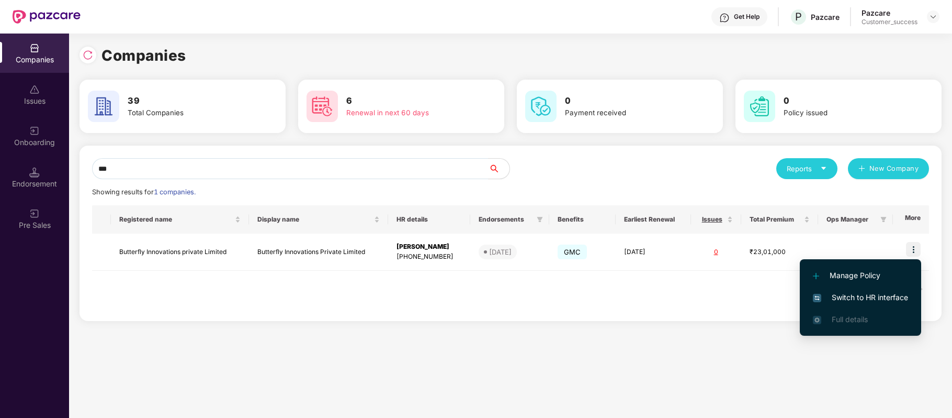
click at [877, 296] on span "Switch to HR interface" at bounding box center [860, 297] width 95 height 12
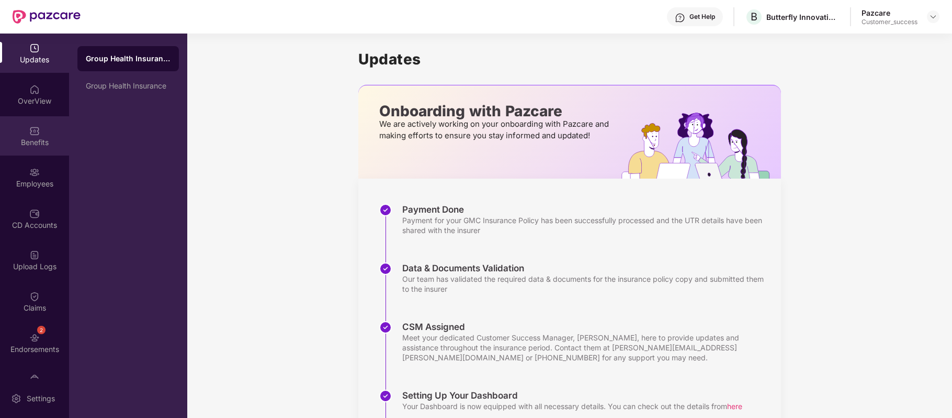
click at [37, 128] on img at bounding box center [34, 131] width 10 height 10
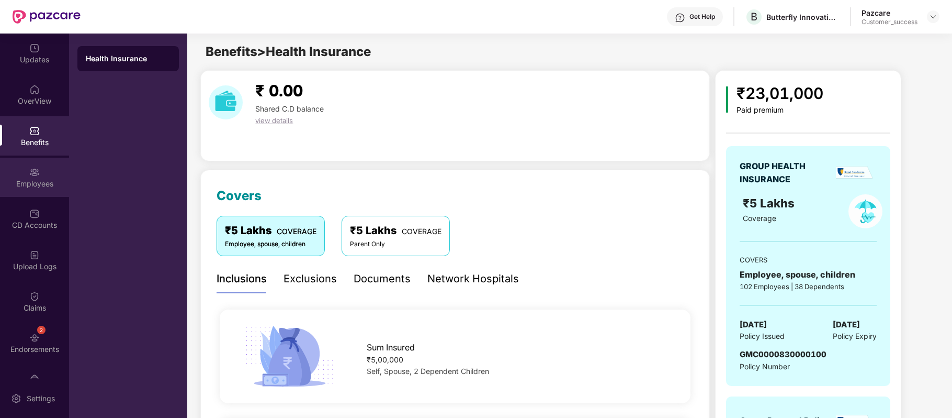
click at [40, 180] on div "Employees" at bounding box center [34, 183] width 69 height 10
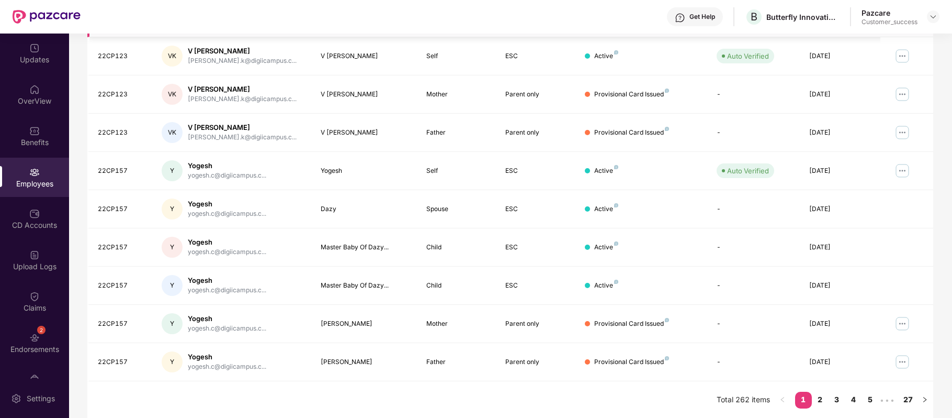
scroll to position [227, 0]
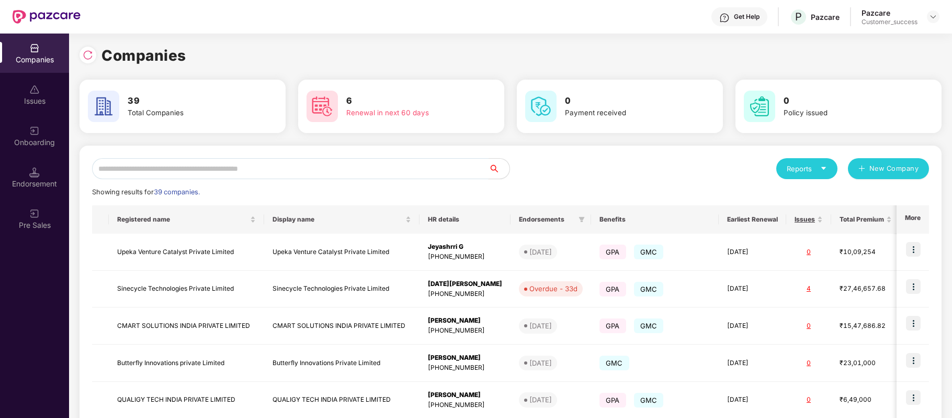
click at [252, 166] on input "text" at bounding box center [290, 168] width 397 height 21
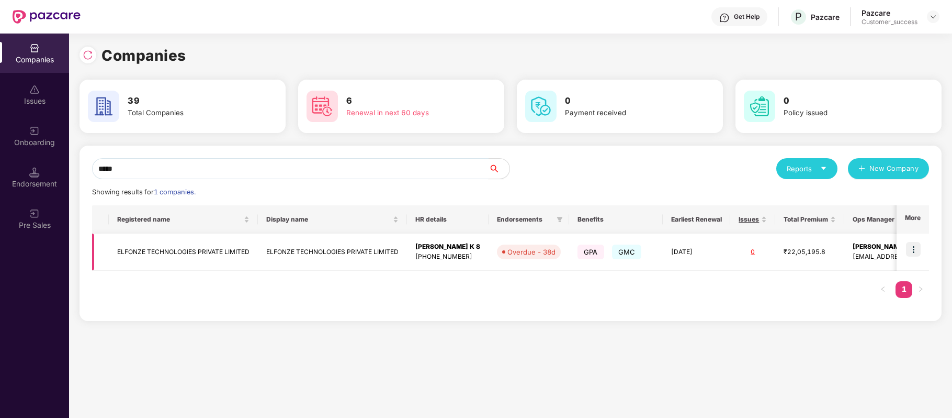
type input "*****"
click at [910, 246] on img at bounding box center [913, 249] width 15 height 15
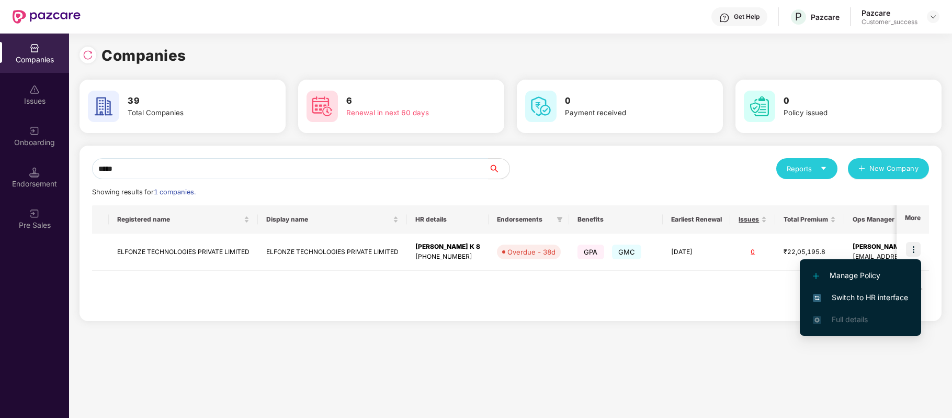
click at [892, 301] on span "Switch to HR interface" at bounding box center [860, 297] width 95 height 12
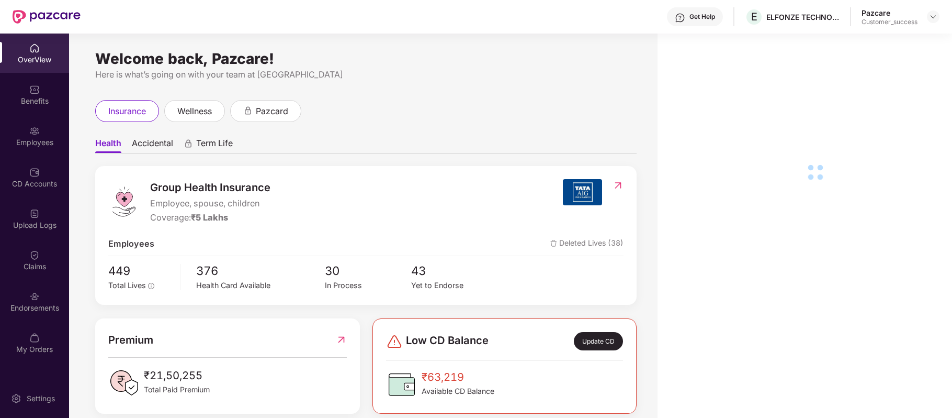
click at [36, 135] on div "Employees" at bounding box center [34, 135] width 69 height 39
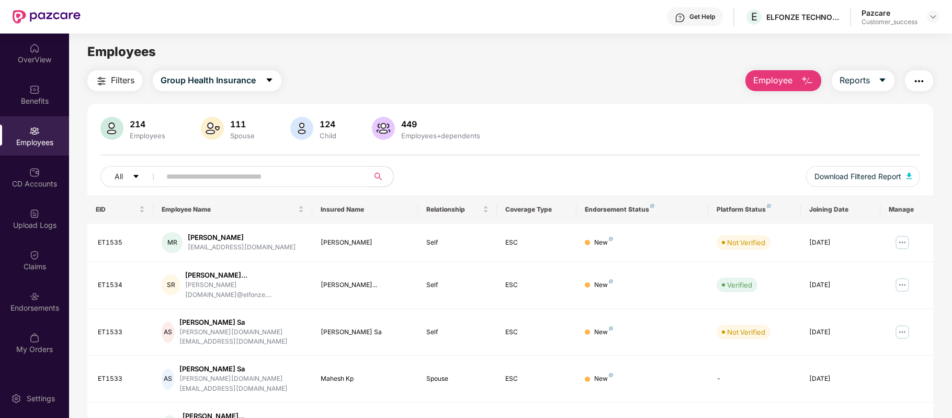
click at [184, 173] on input "text" at bounding box center [260, 176] width 188 height 16
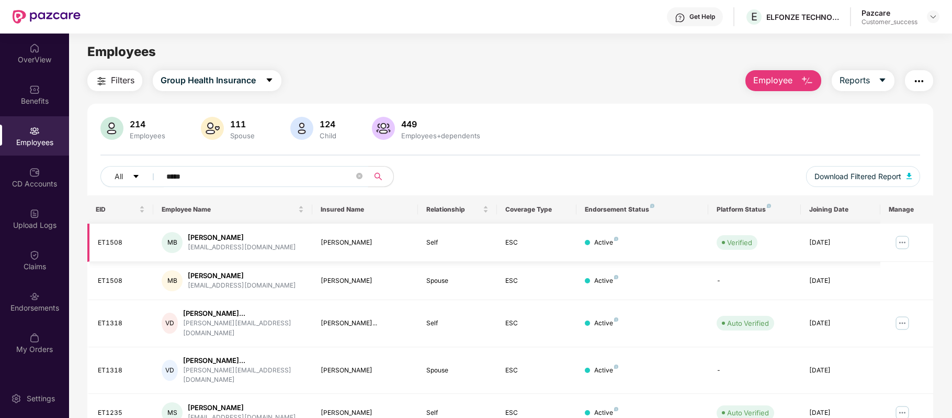
type input "*****"
click at [903, 243] on img at bounding box center [902, 242] width 17 height 17
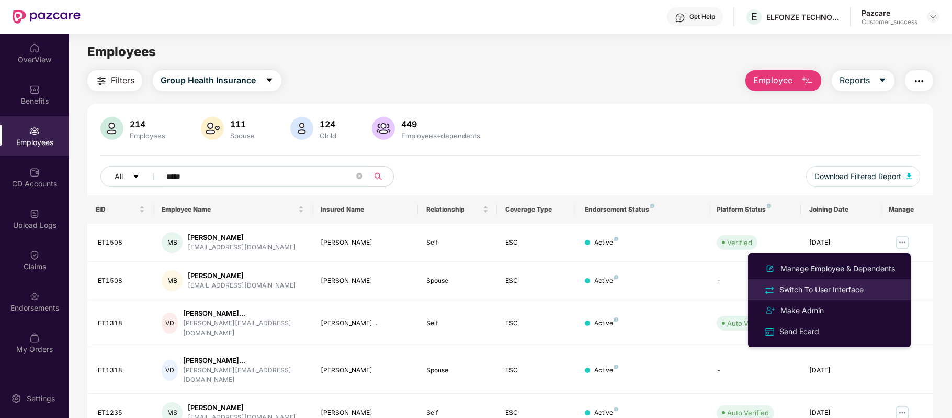
click at [817, 289] on div "Switch To User Interface" at bounding box center [821, 290] width 88 height 12
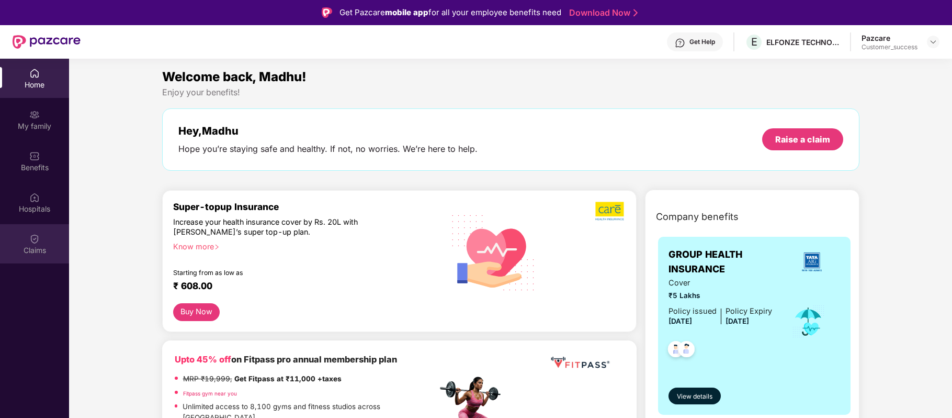
click at [34, 248] on div "Claims" at bounding box center [34, 250] width 69 height 10
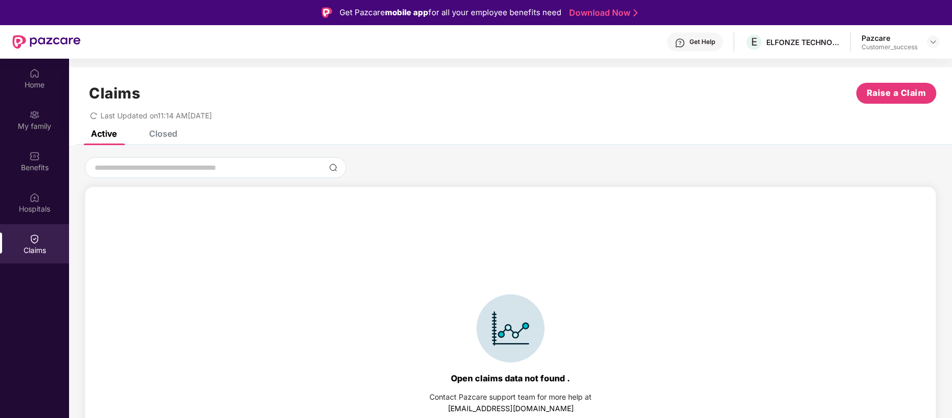
click at [163, 131] on div "Closed" at bounding box center [163, 133] width 28 height 10
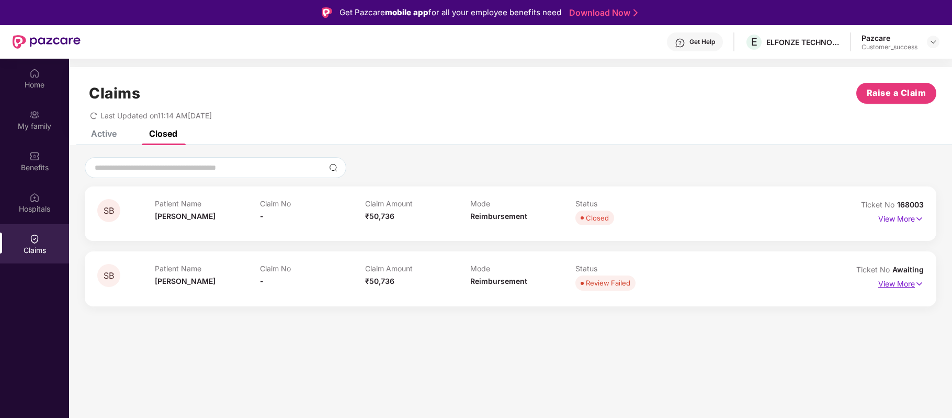
click at [889, 284] on p "View More" at bounding box center [901, 282] width 46 height 14
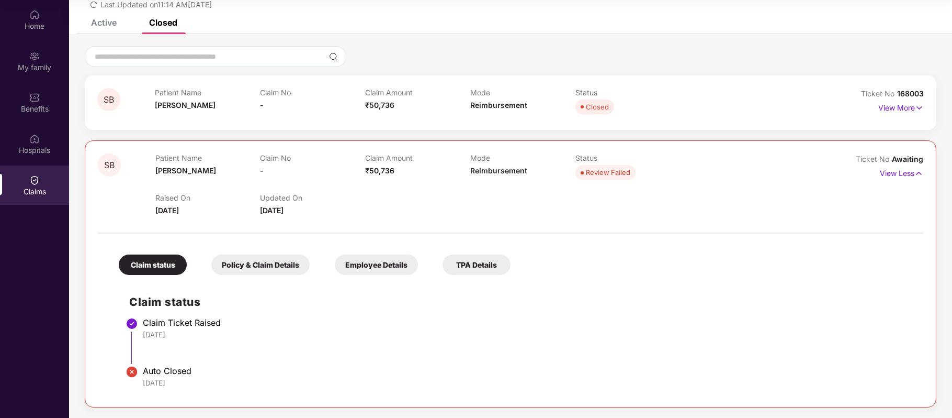
scroll to position [0, 0]
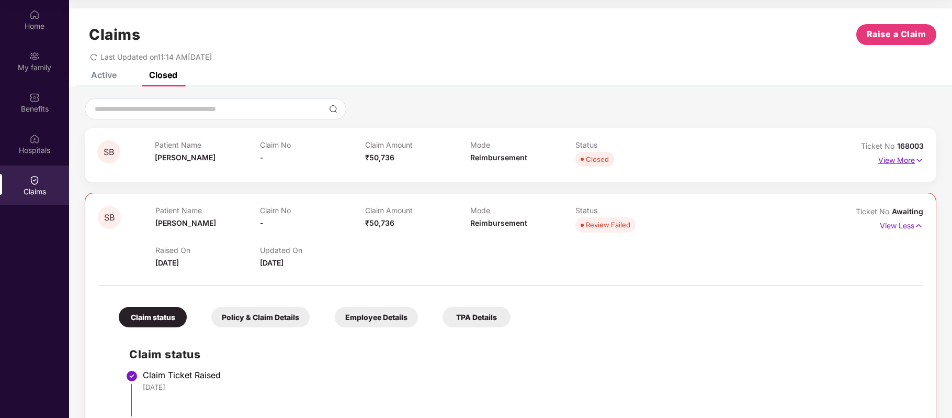
click at [889, 158] on p "View More" at bounding box center [901, 159] width 46 height 14
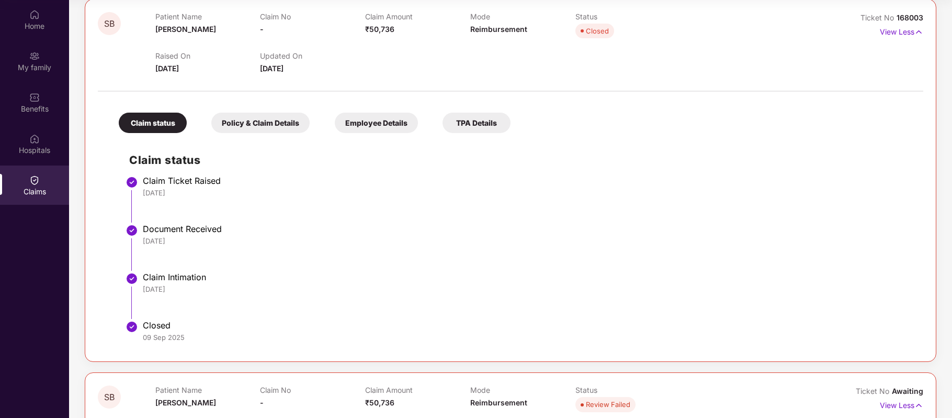
scroll to position [130, 0]
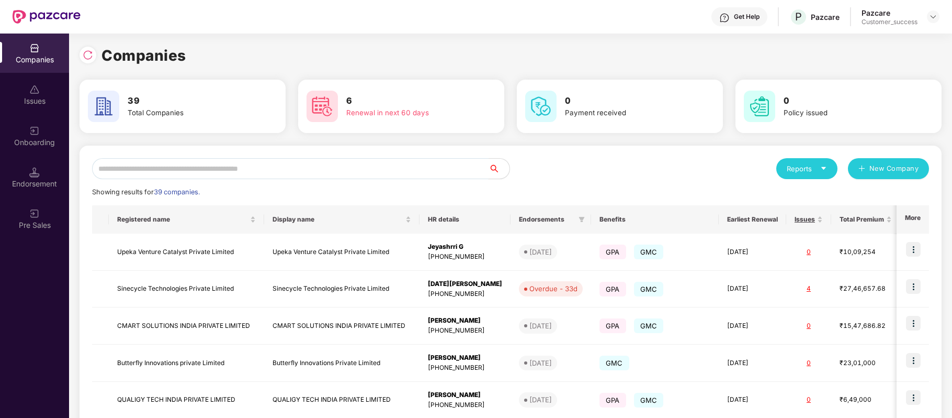
click at [206, 172] on input "text" at bounding box center [290, 168] width 397 height 21
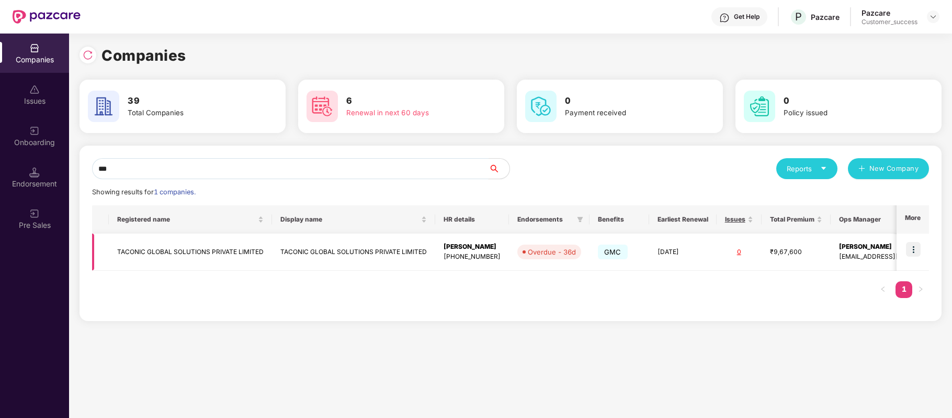
type input "***"
click at [913, 247] on img at bounding box center [913, 249] width 15 height 15
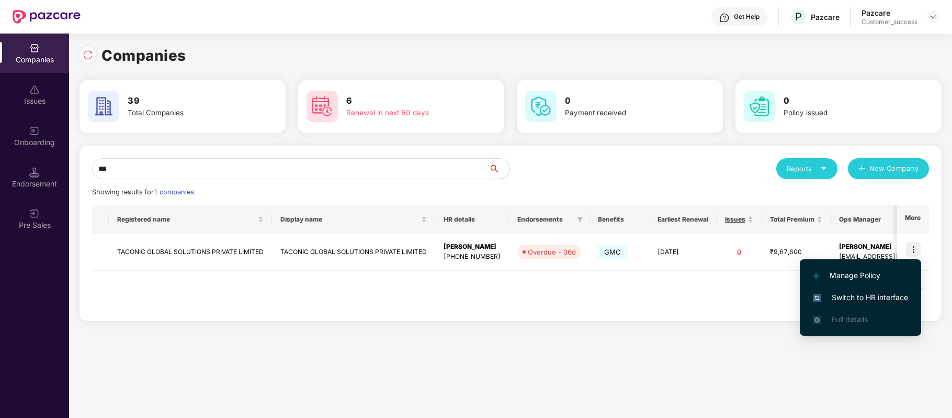
click at [893, 296] on span "Switch to HR interface" at bounding box center [860, 297] width 95 height 12
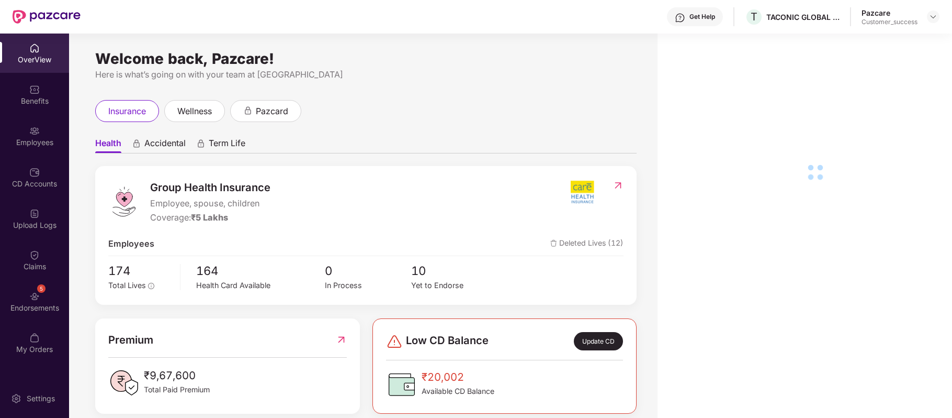
click at [29, 136] on div "Employees" at bounding box center [34, 135] width 69 height 39
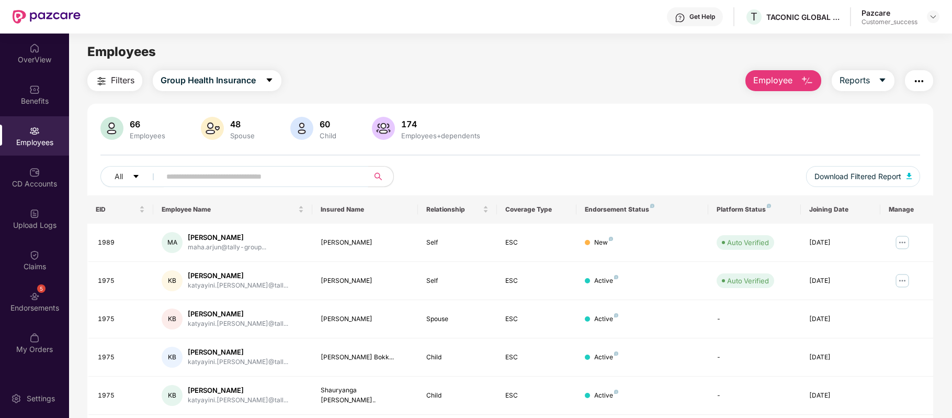
click at [227, 177] on input "text" at bounding box center [260, 176] width 188 height 16
paste input "*****"
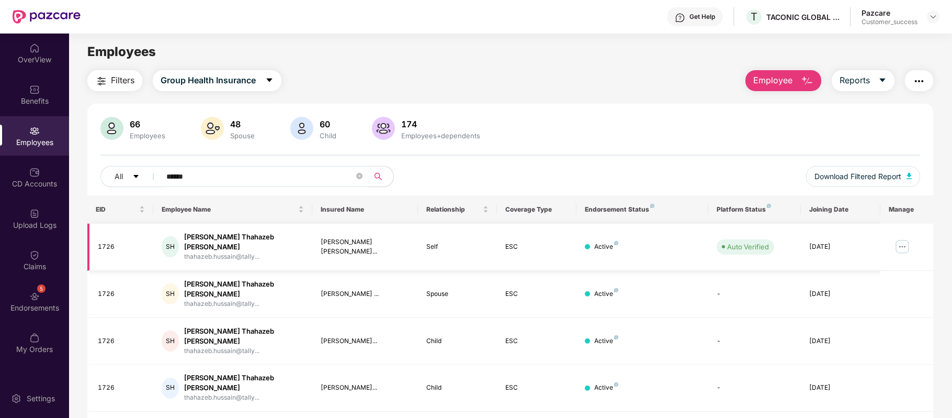
type input "*****"
click at [902, 245] on img at bounding box center [902, 246] width 17 height 17
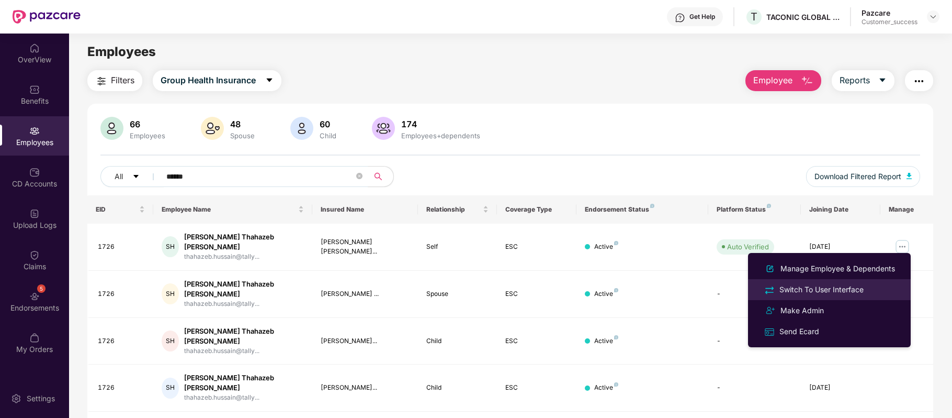
click at [798, 292] on div "Switch To User Interface" at bounding box center [821, 290] width 88 height 12
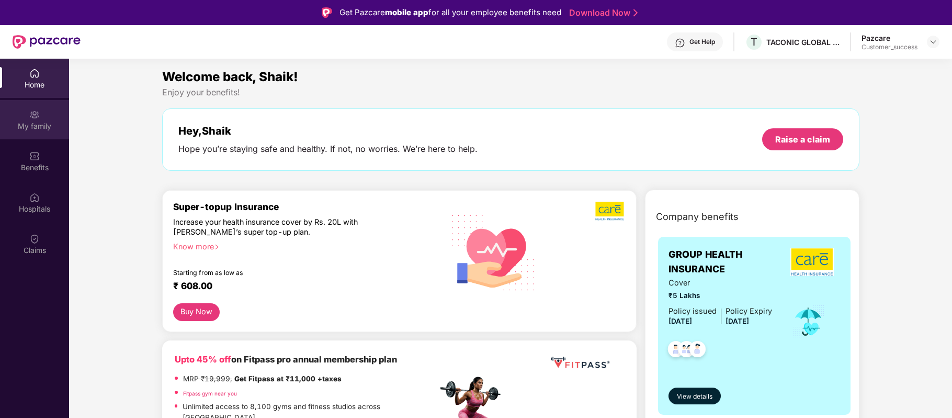
click at [43, 114] on div "My family" at bounding box center [34, 119] width 69 height 39
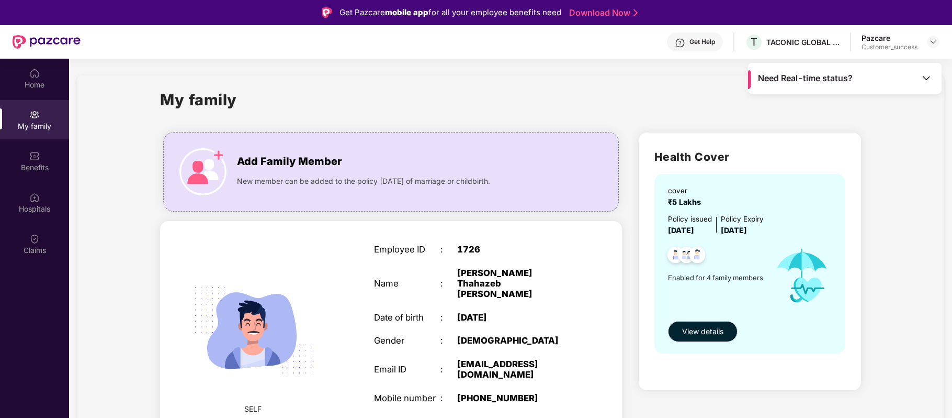
click at [838, 78] on span "Need Real-time status?" at bounding box center [805, 78] width 95 height 11
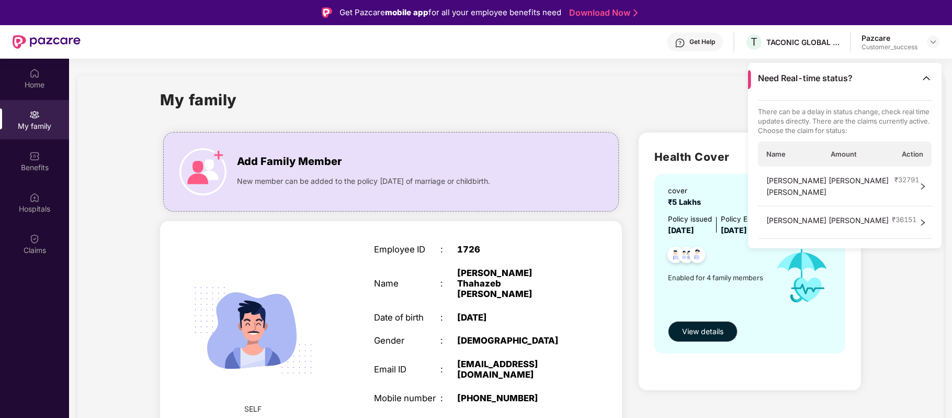
click at [794, 191] on span "[PERSON_NAME] [PERSON_NAME] [PERSON_NAME]" at bounding box center [830, 186] width 129 height 23
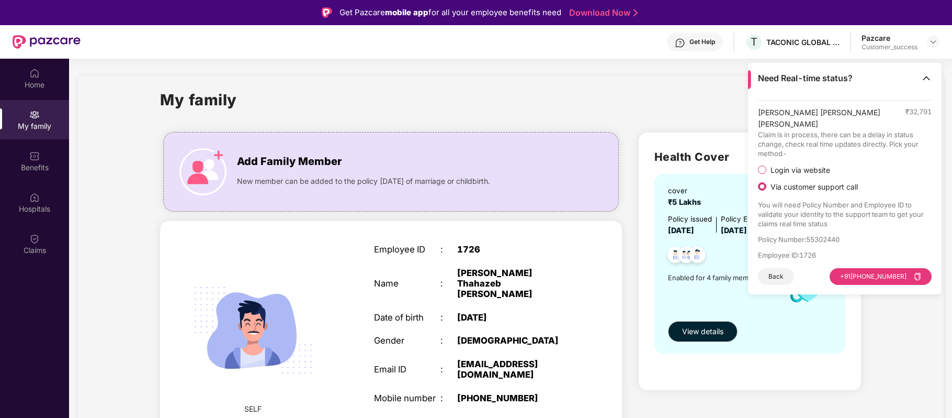
click at [32, 247] on div "Claims" at bounding box center [34, 250] width 69 height 10
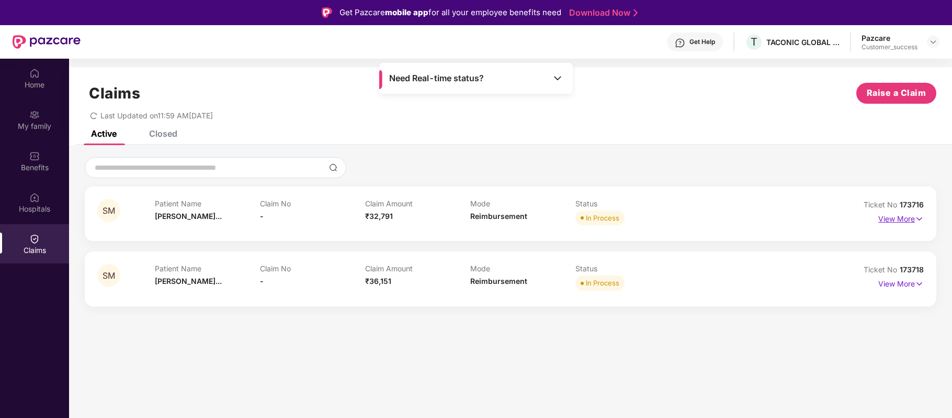
click at [897, 216] on p "View More" at bounding box center [901, 217] width 46 height 14
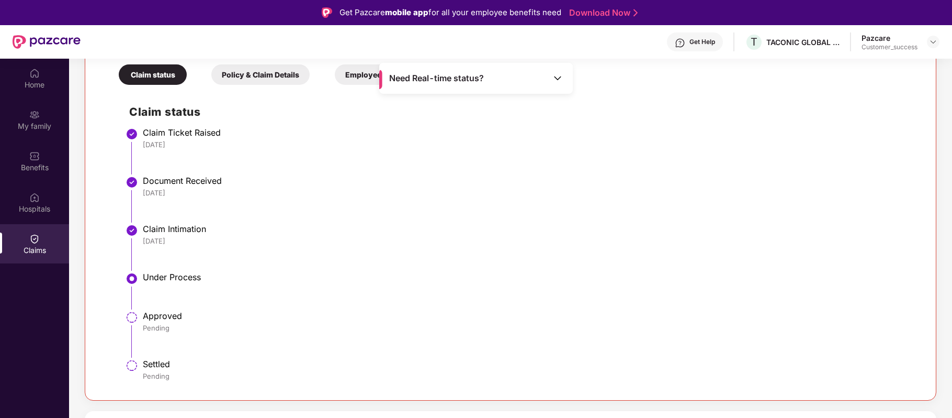
scroll to position [59, 0]
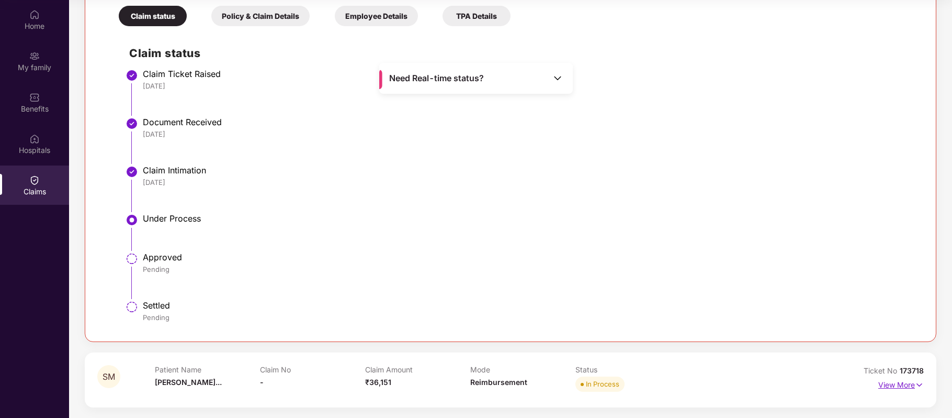
click at [908, 384] on p "View More" at bounding box center [901, 383] width 46 height 14
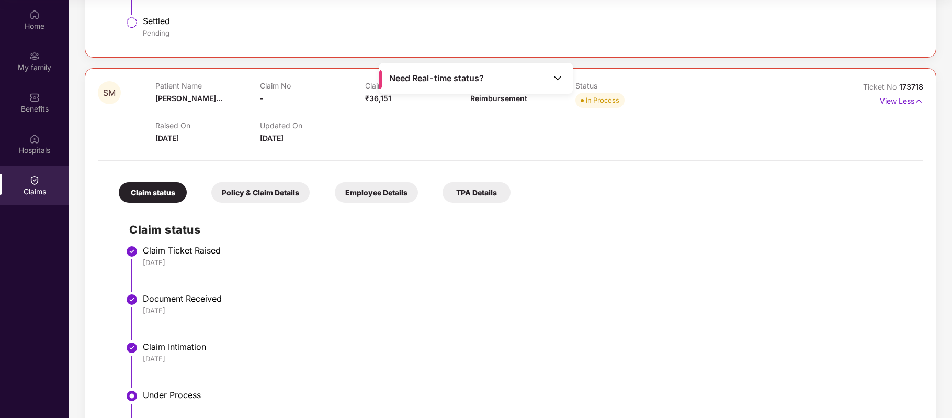
scroll to position [631, 0]
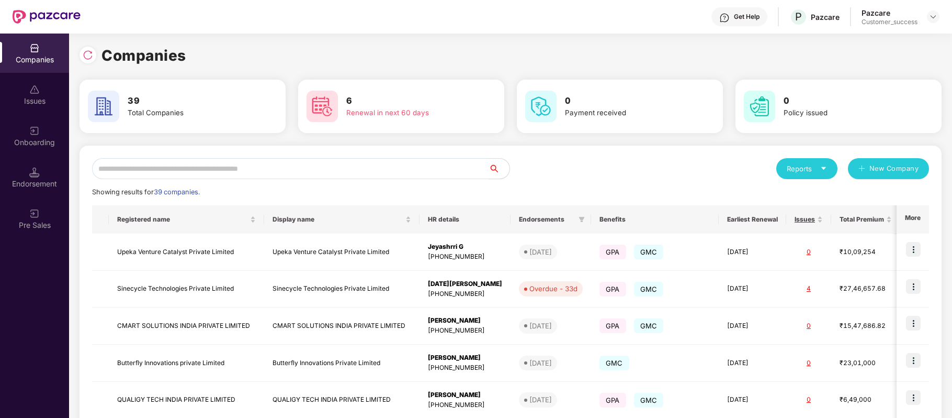
click at [287, 167] on input "text" at bounding box center [290, 168] width 397 height 21
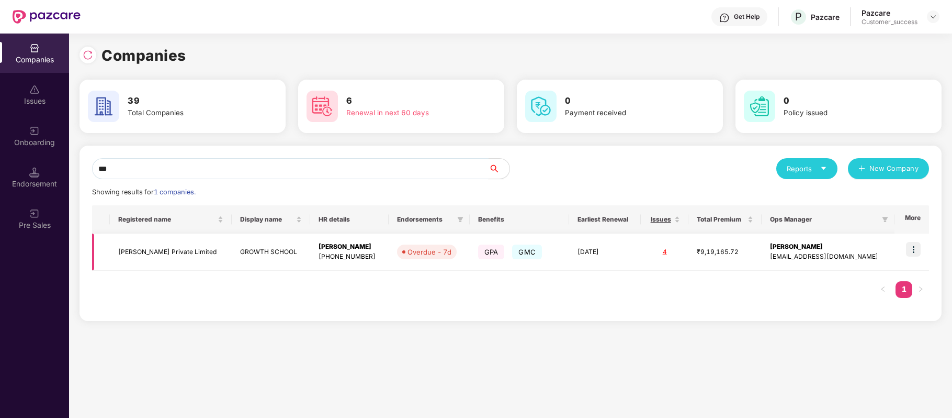
type input "***"
click at [915, 250] on img at bounding box center [913, 249] width 15 height 15
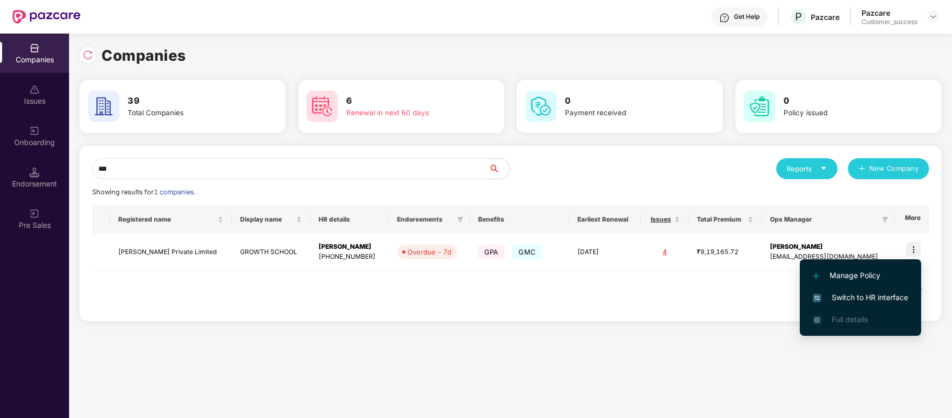
click at [896, 296] on span "Switch to HR interface" at bounding box center [860, 297] width 95 height 12
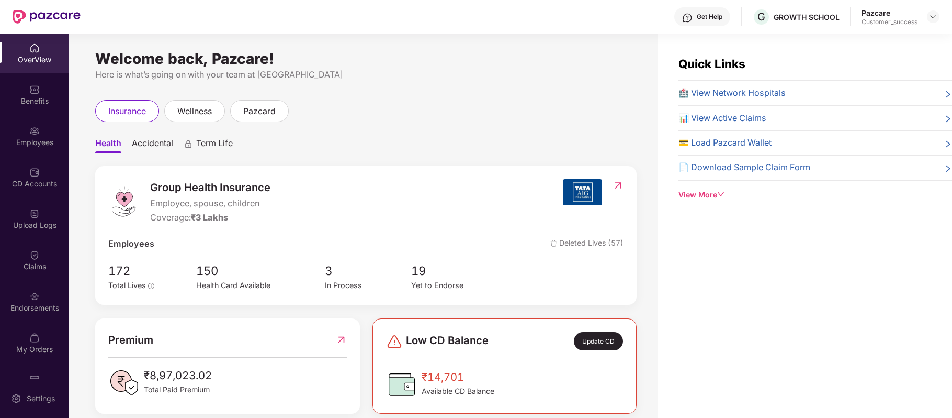
click at [33, 137] on div "Employees" at bounding box center [34, 142] width 69 height 10
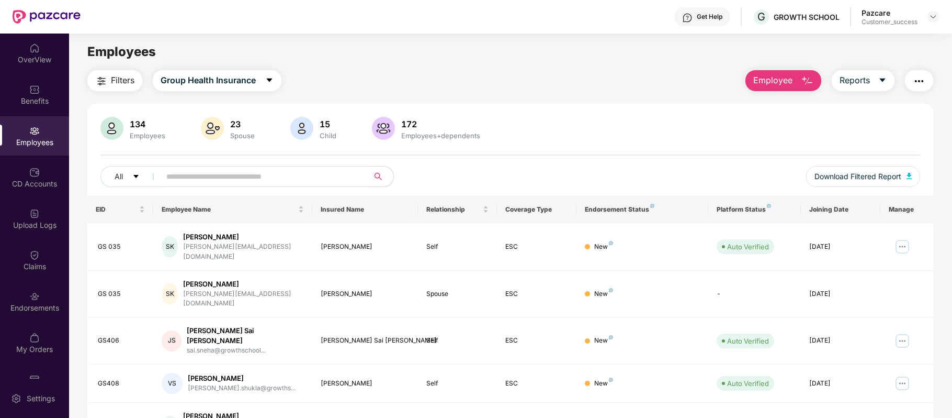
click at [268, 174] on input "text" at bounding box center [260, 176] width 188 height 16
paste input "*******"
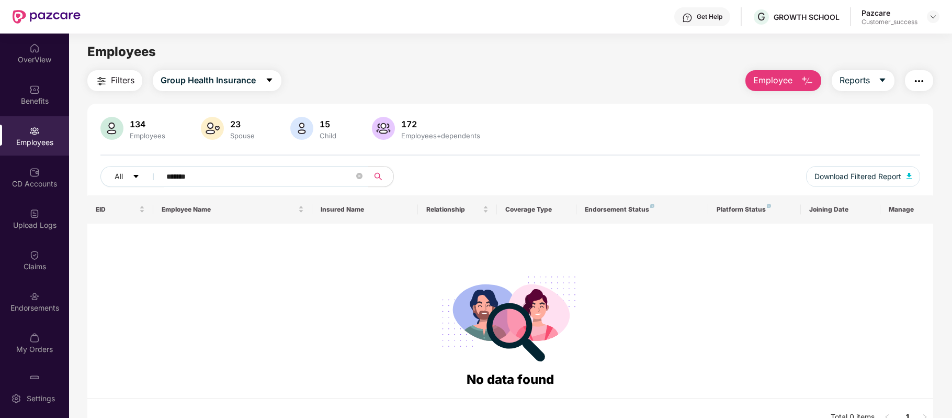
drag, startPoint x: 193, startPoint y: 173, endPoint x: 162, endPoint y: 172, distance: 30.9
click at [162, 172] on span "*******" at bounding box center [261, 176] width 215 height 21
paste input "text"
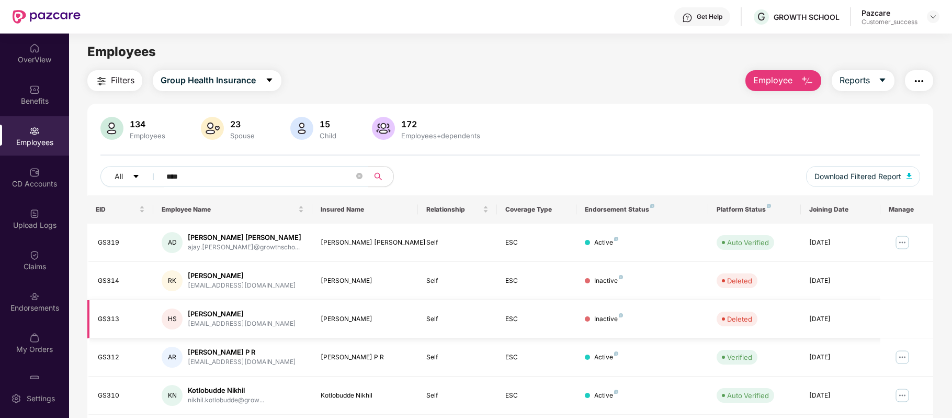
scroll to position [112, 0]
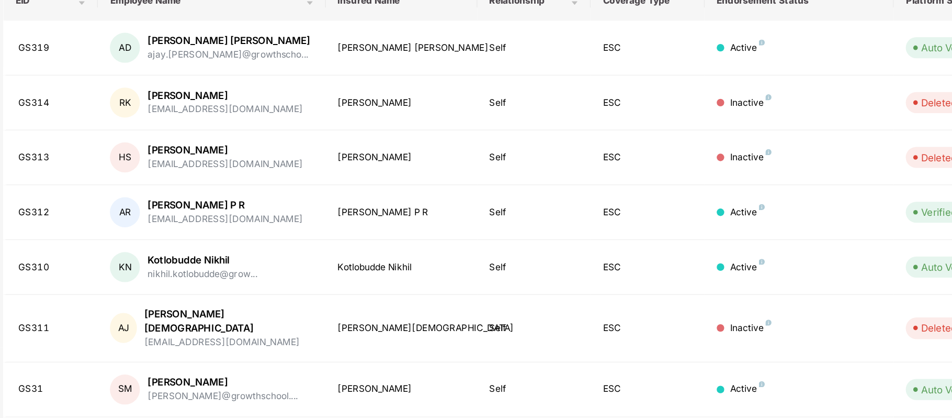
type input "****"
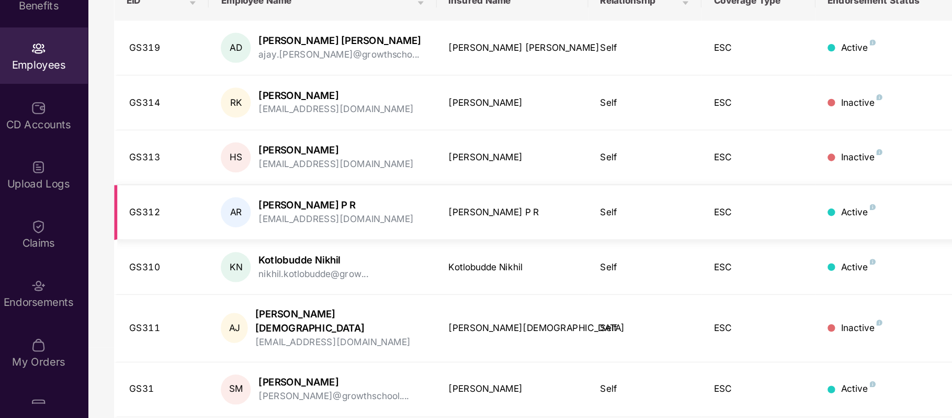
scroll to position [0, 0]
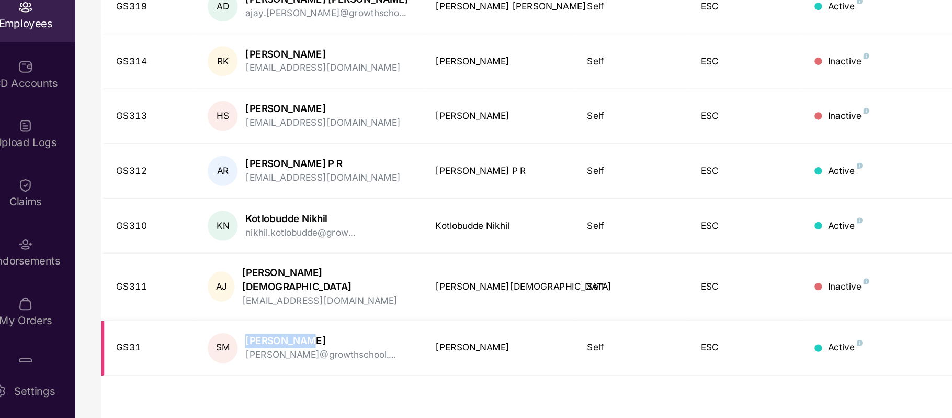
drag, startPoint x: 189, startPoint y: 354, endPoint x: 238, endPoint y: 352, distance: 49.2
click at [238, 358] on div "[PERSON_NAME]" at bounding box center [240, 363] width 105 height 10
copy div "[PERSON_NAME]"
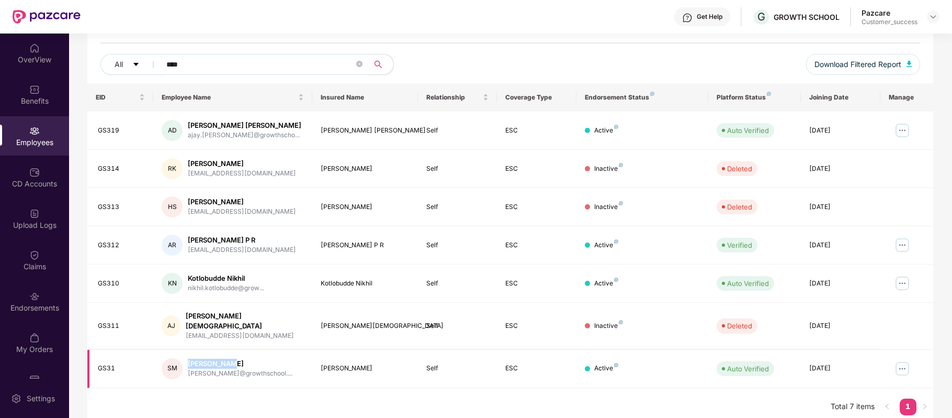
click at [910, 360] on img at bounding box center [902, 368] width 17 height 17
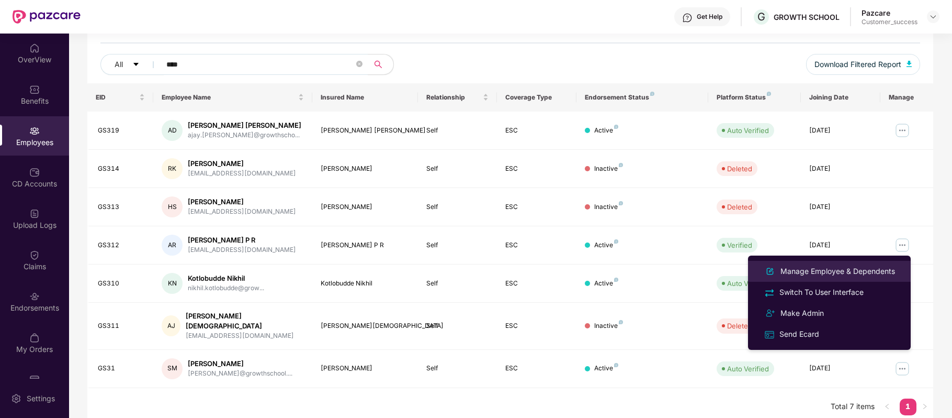
click at [810, 266] on div "Manage Employee & Dependents" at bounding box center [838, 271] width 119 height 12
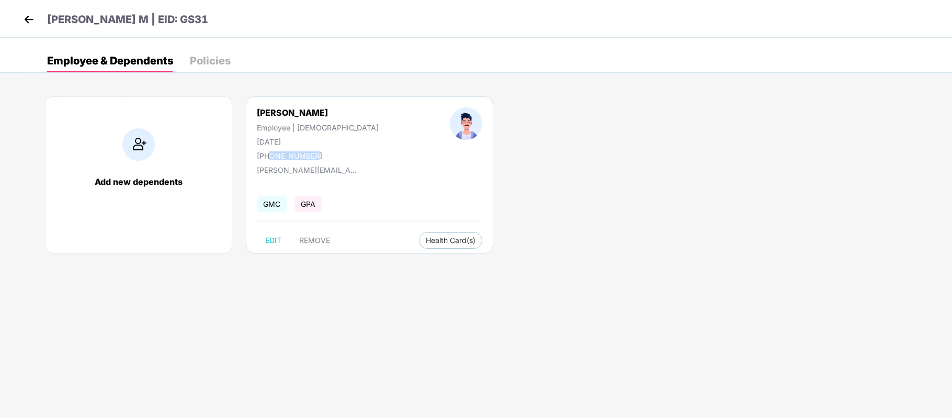
drag, startPoint x: 317, startPoint y: 154, endPoint x: 269, endPoint y: 149, distance: 47.8
click at [269, 149] on div "[PERSON_NAME] Employee | [DEMOGRAPHIC_DATA] [DATE] [PHONE_NUMBER]" at bounding box center [317, 133] width 193 height 53
copy div "6363840319"
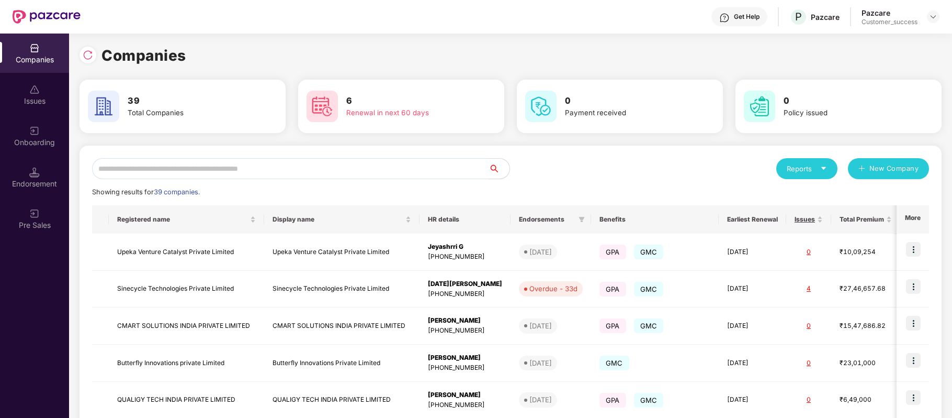
click at [270, 178] on input "text" at bounding box center [290, 168] width 397 height 21
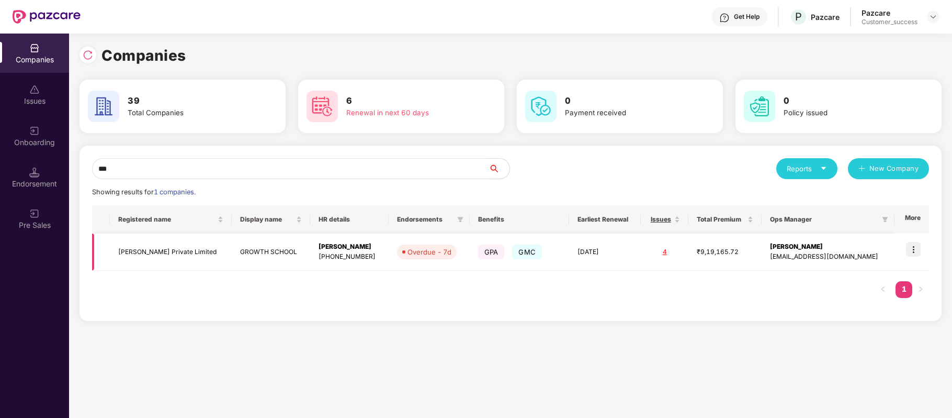
type input "***"
click at [915, 249] on img at bounding box center [913, 249] width 15 height 15
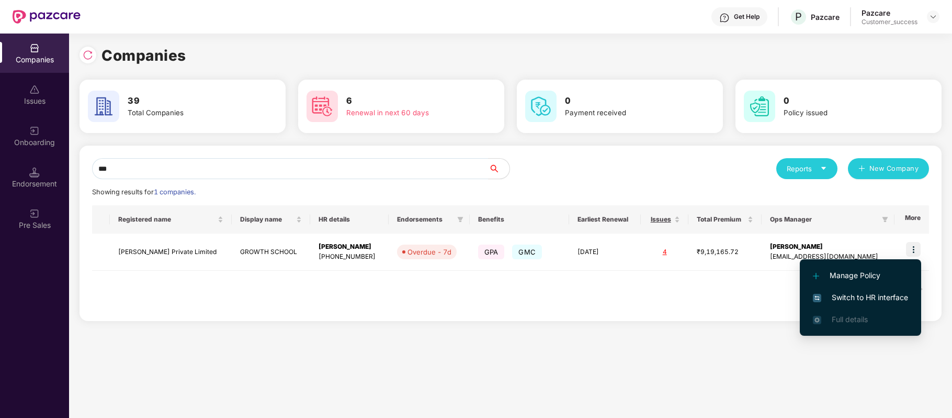
click at [886, 291] on span "Switch to HR interface" at bounding box center [860, 297] width 95 height 12
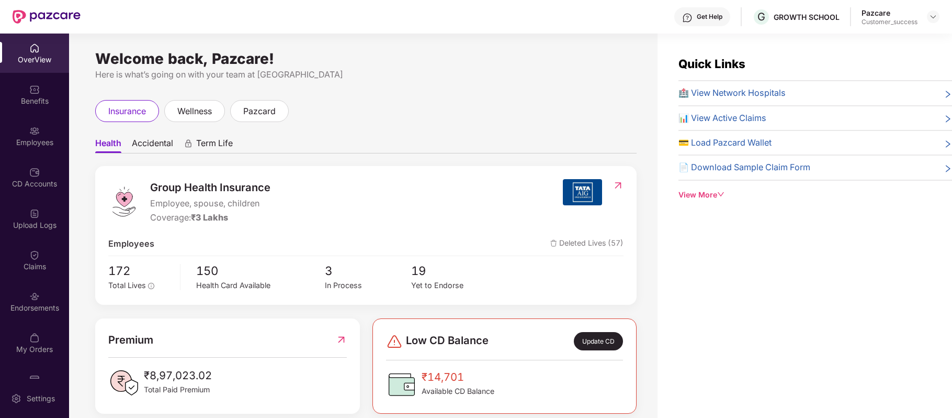
click at [40, 131] on div "Employees" at bounding box center [34, 135] width 69 height 39
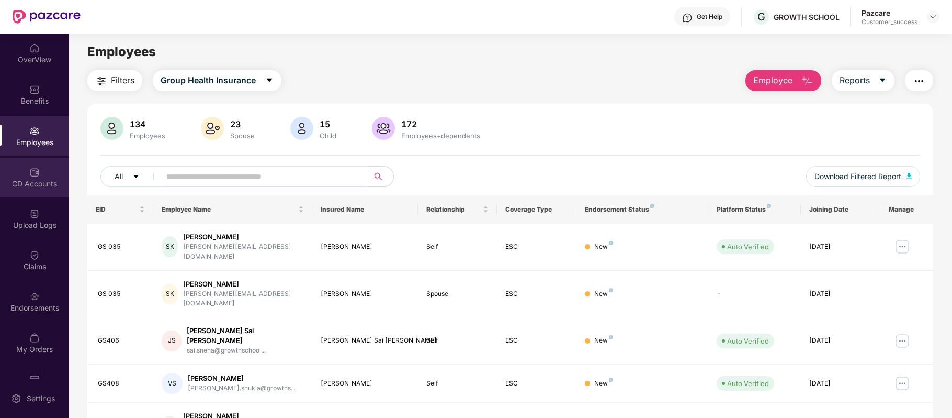
click at [37, 174] on img at bounding box center [34, 172] width 10 height 10
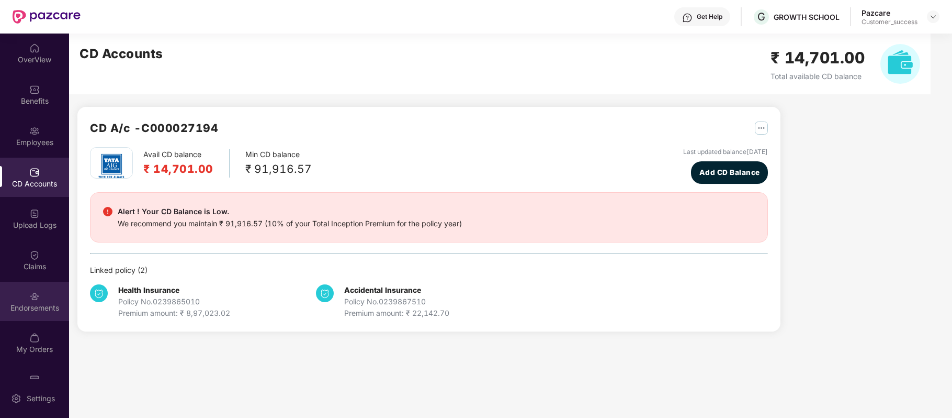
click at [34, 301] on div "Endorsements" at bounding box center [34, 300] width 69 height 39
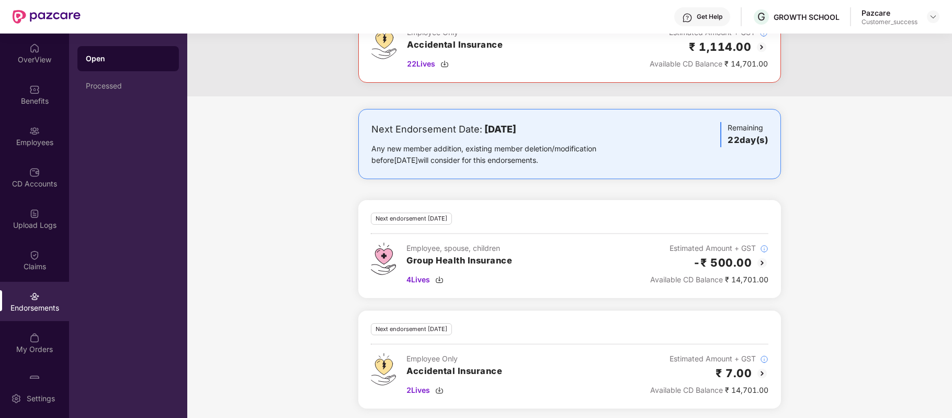
scroll to position [218, 0]
click at [759, 266] on img at bounding box center [762, 263] width 13 height 13
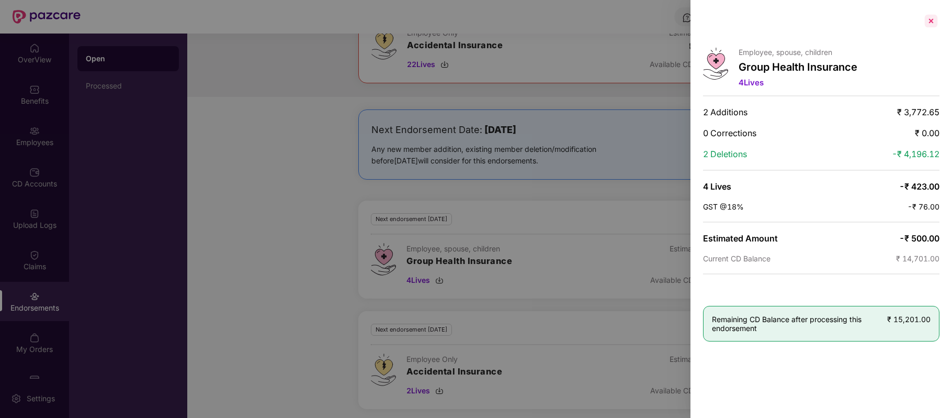
click at [932, 21] on div at bounding box center [931, 21] width 17 height 17
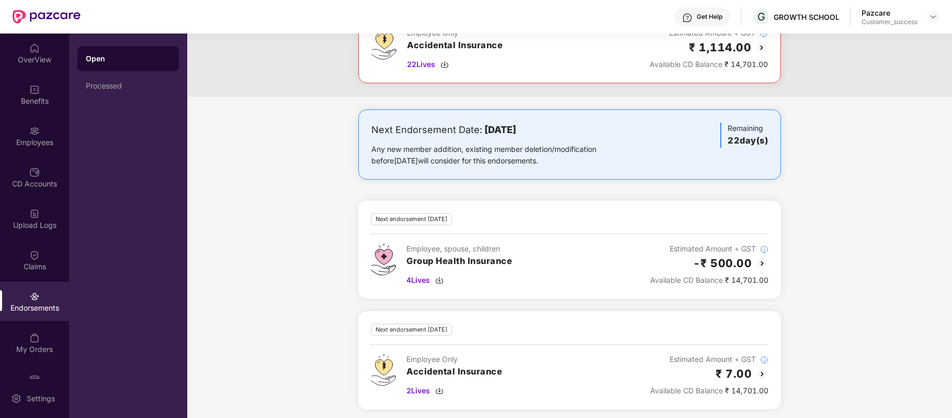
scroll to position [0, 0]
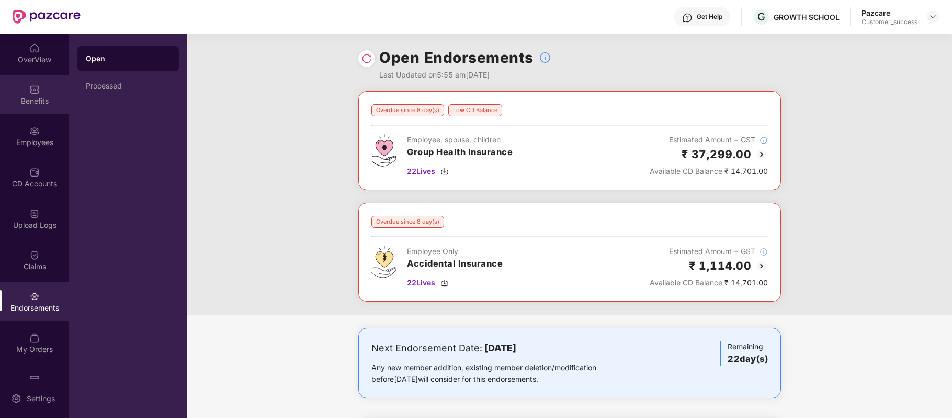
click at [45, 87] on div "Benefits" at bounding box center [34, 94] width 69 height 39
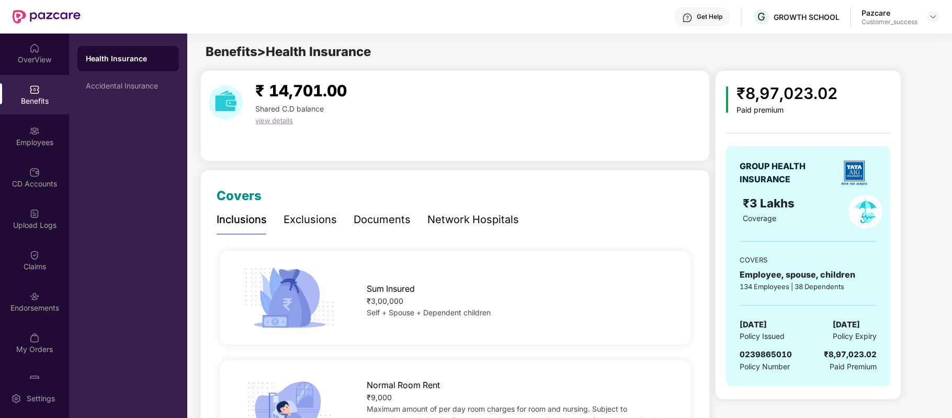
click at [758, 351] on span "0239865010" at bounding box center [766, 354] width 52 height 10
copy span "0239865010"
click at [758, 351] on span "0239865010" at bounding box center [766, 354] width 52 height 10
click at [40, 296] on div "Endorsements" at bounding box center [34, 300] width 69 height 39
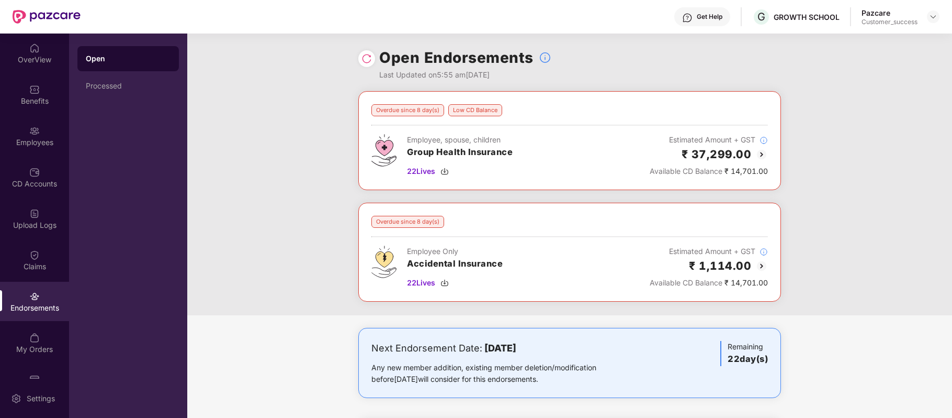
scroll to position [225, 0]
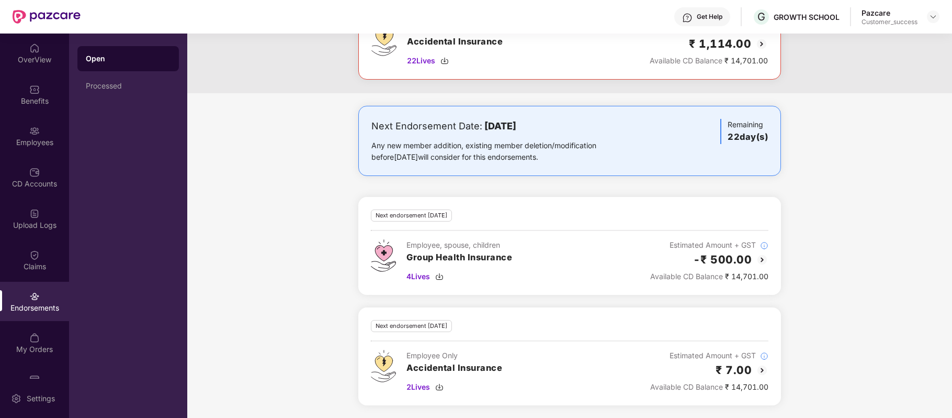
click at [762, 368] on img at bounding box center [762, 370] width 13 height 13
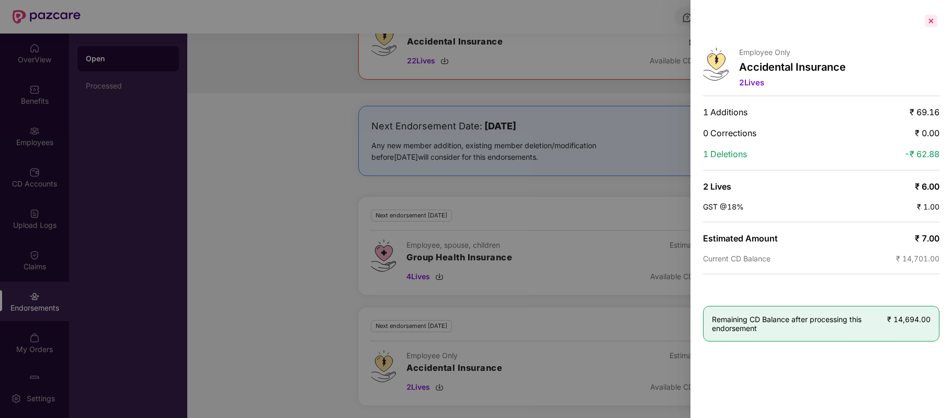
click at [931, 18] on div at bounding box center [931, 21] width 17 height 17
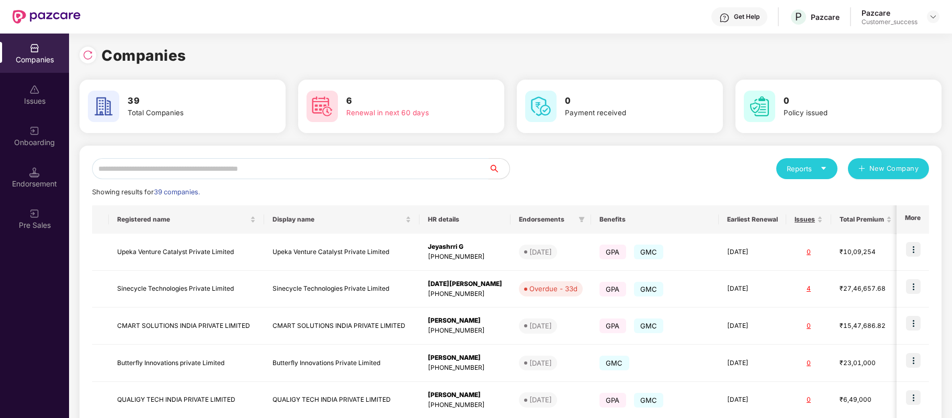
click at [239, 173] on input "text" at bounding box center [290, 168] width 397 height 21
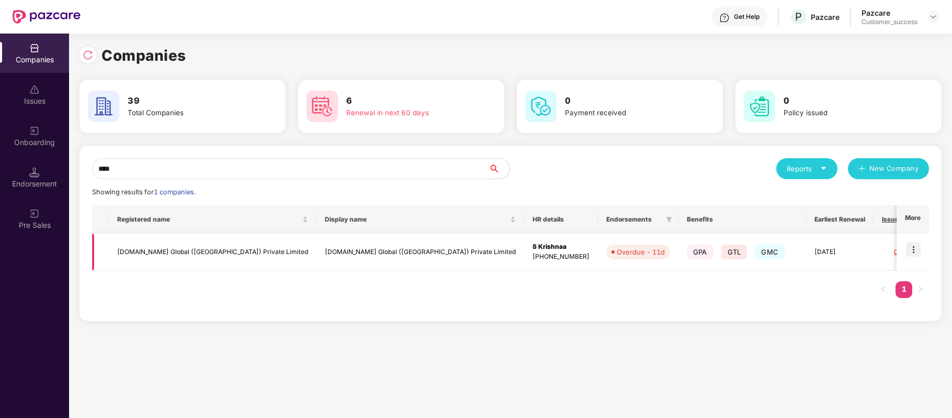
type input "****"
click at [909, 248] on img at bounding box center [913, 249] width 15 height 15
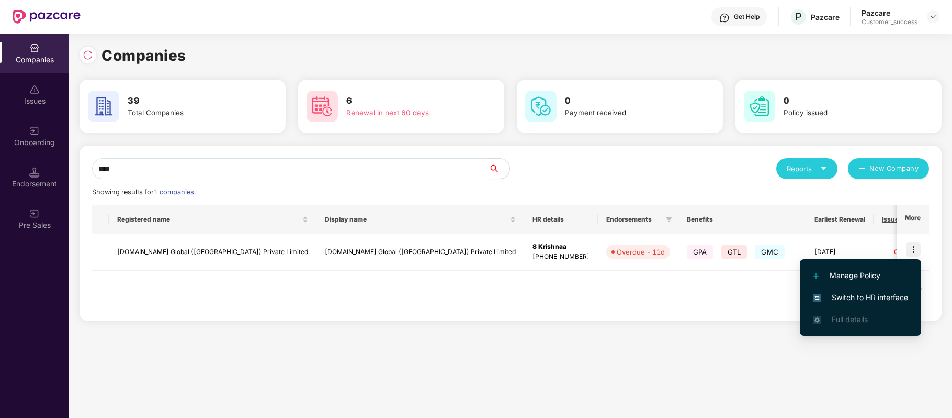
click at [879, 290] on li "Switch to HR interface" at bounding box center [860, 297] width 121 height 22
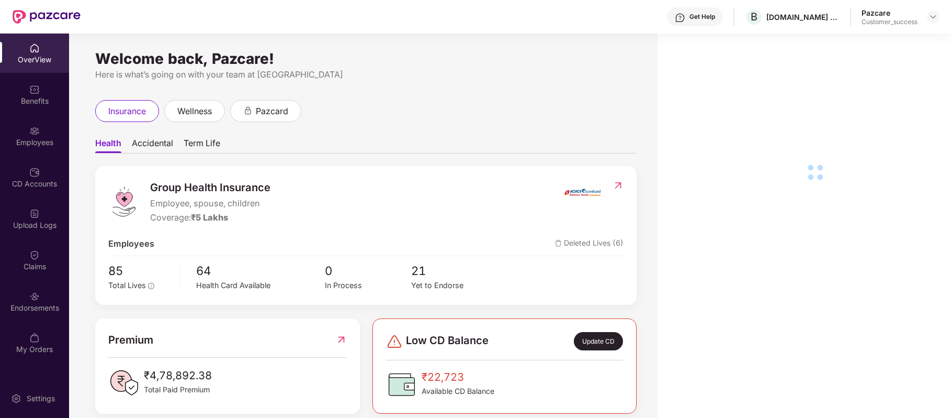
click at [36, 145] on div "Employees" at bounding box center [34, 142] width 69 height 10
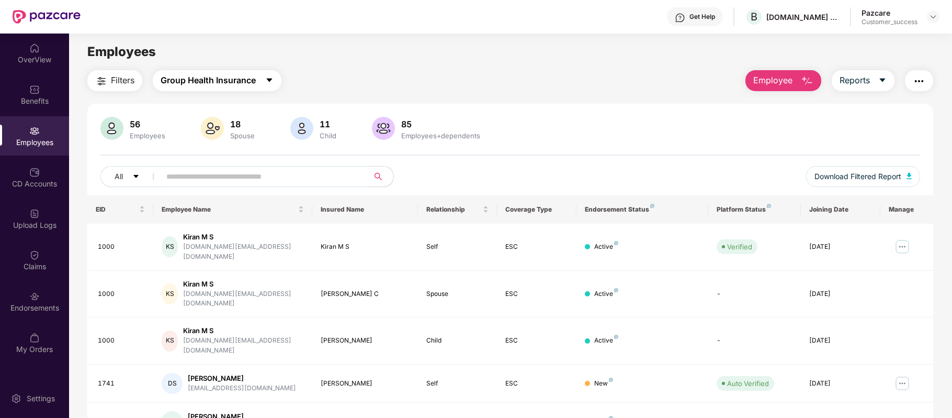
click at [227, 84] on span "Group Health Insurance" at bounding box center [208, 80] width 95 height 13
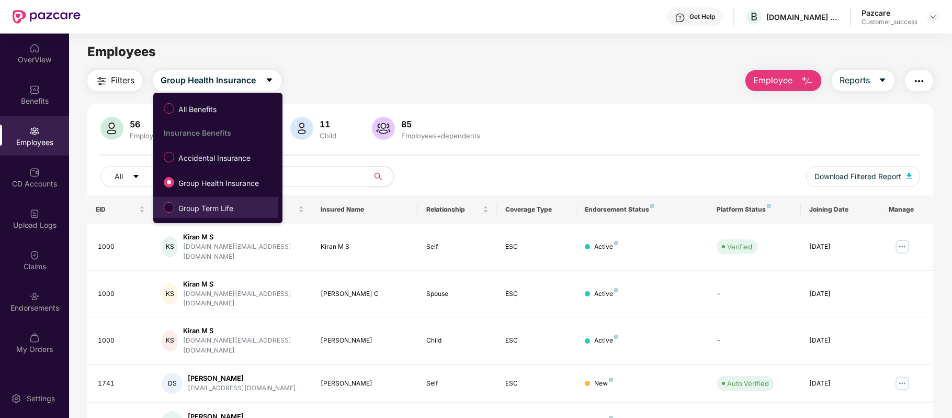
click at [214, 202] on span "Group Term Life" at bounding box center [205, 208] width 63 height 12
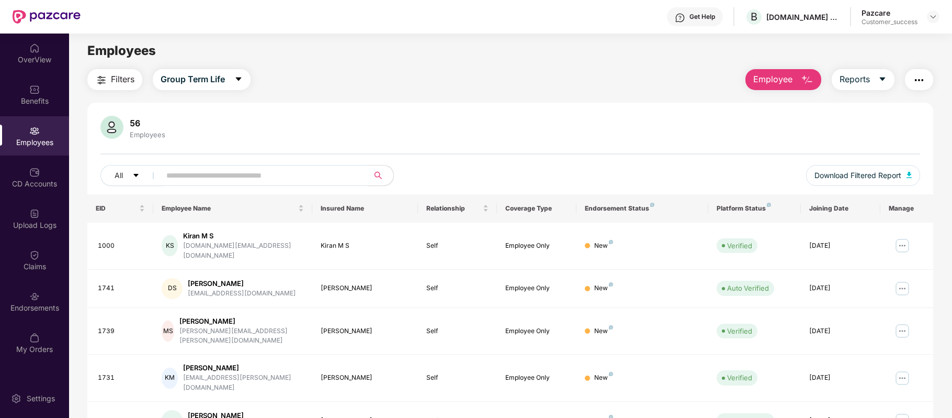
scroll to position [0, 0]
